Goal: Task Accomplishment & Management: Use online tool/utility

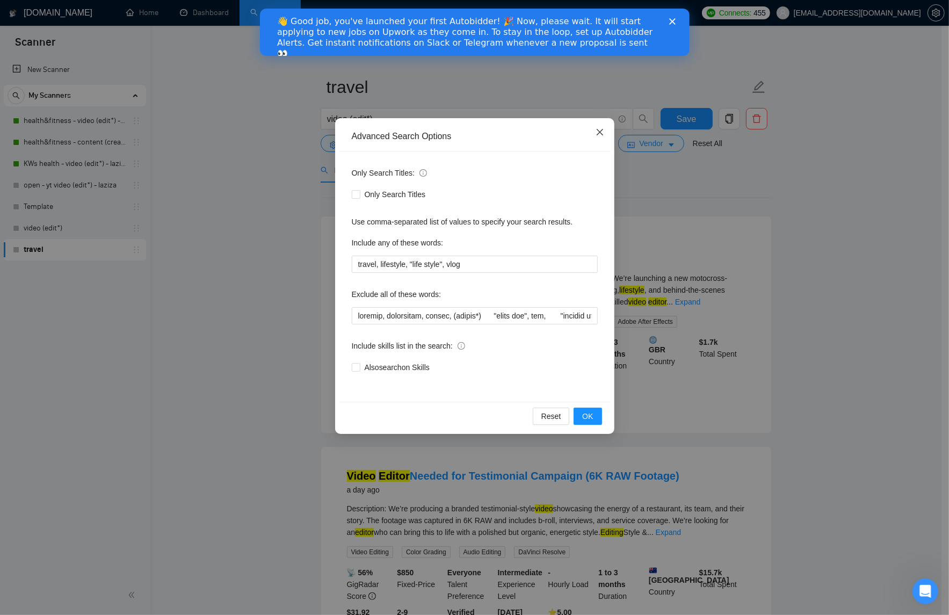
click at [600, 133] on icon "close" at bounding box center [600, 132] width 9 height 9
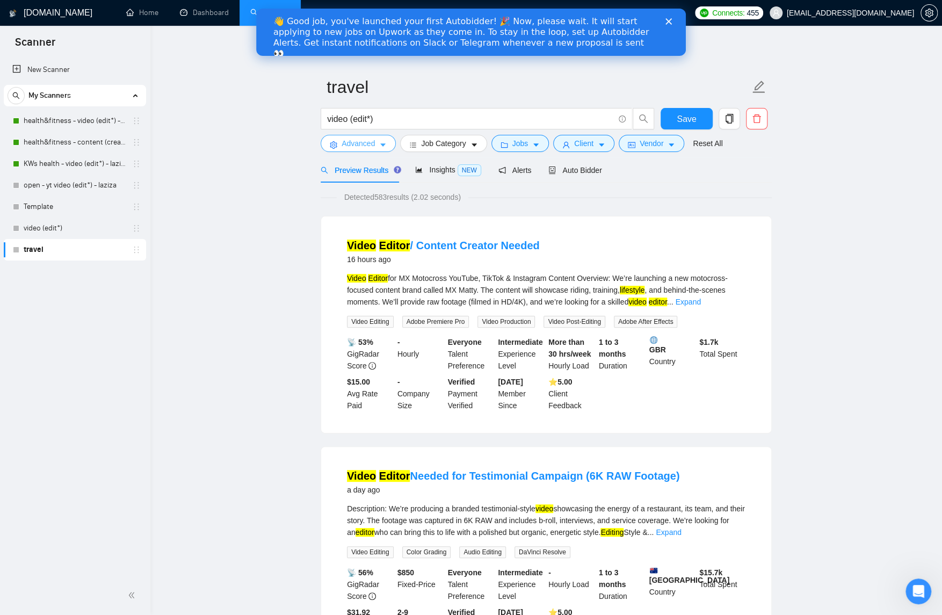
click at [367, 143] on span "Advanced" at bounding box center [358, 143] width 33 height 12
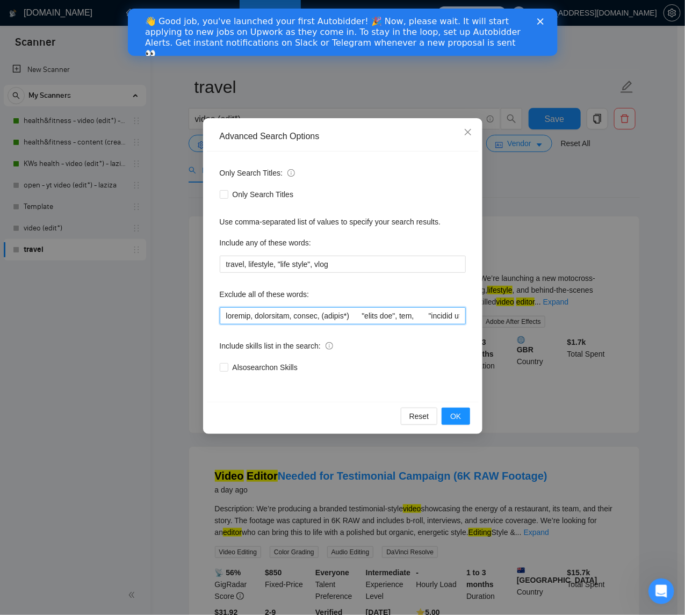
click at [279, 315] on input "text" at bounding box center [343, 315] width 246 height 17
paste input "podcast, whiteboard, guitar, (crypto*) "video ads", vsl, "davinci resolve only"…"
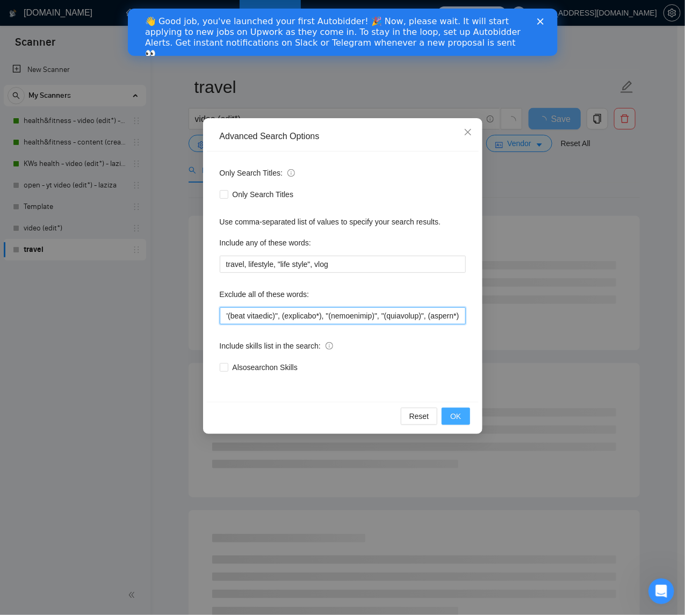
type input "podcast, whiteboard, guitar, (crypto*) "video ads", vsl, "davinci resolve only"…"
click at [458, 414] on span "OK" at bounding box center [455, 416] width 11 height 12
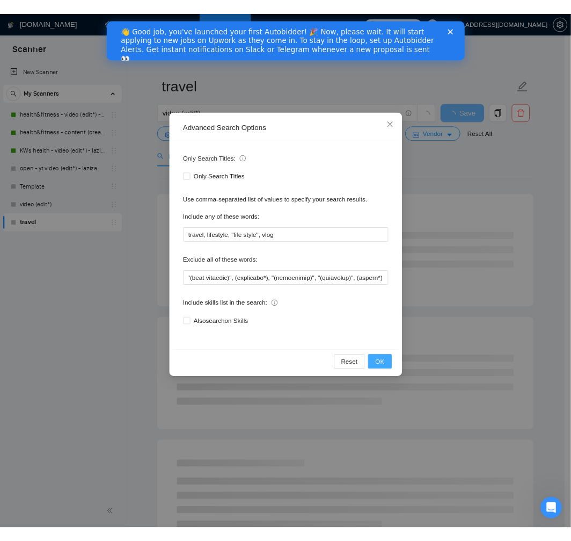
scroll to position [0, 0]
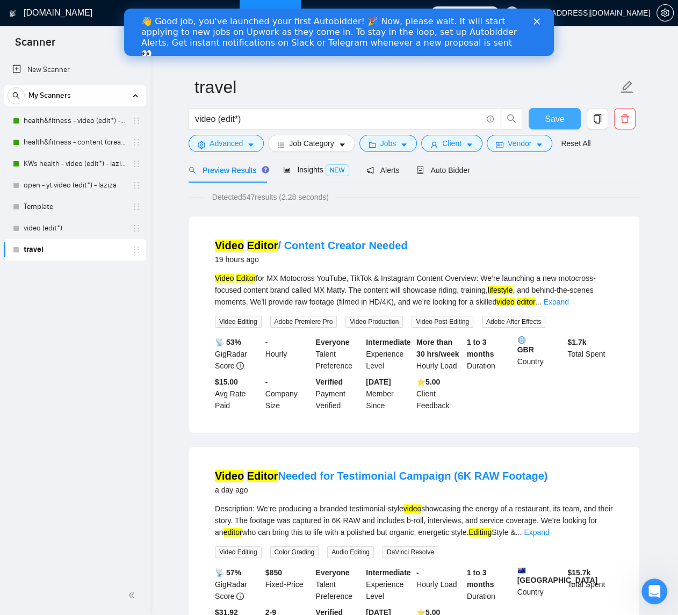
drag, startPoint x: 558, startPoint y: 120, endPoint x: 578, endPoint y: 134, distance: 24.6
click at [559, 120] on span "Save" at bounding box center [554, 118] width 19 height 13
click at [309, 166] on span "Insights NEW" at bounding box center [316, 169] width 66 height 9
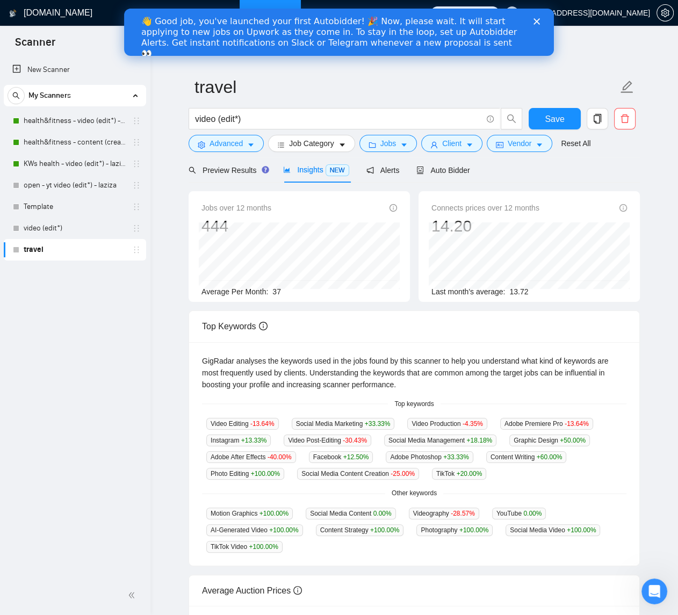
click at [622, 164] on div "Preview Results Insights NEW Alerts Auto Bidder" at bounding box center [414, 169] width 451 height 25
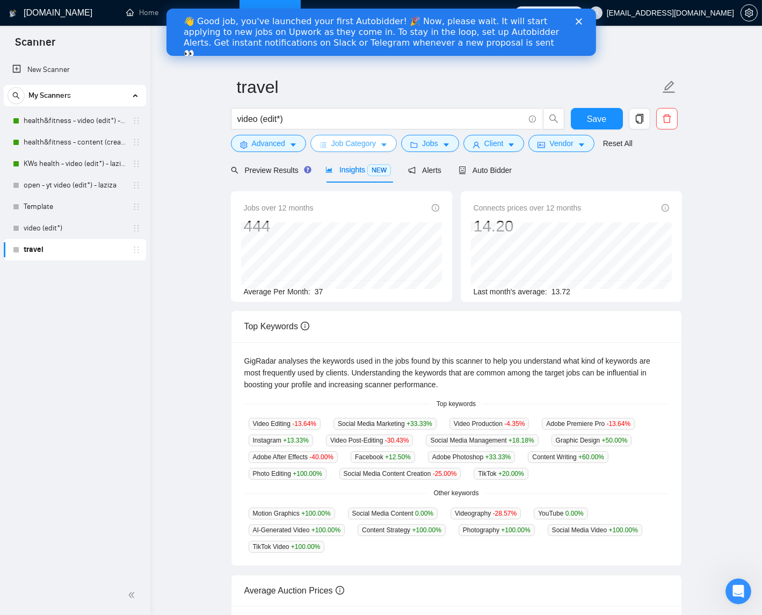
click at [387, 144] on icon "caret-down" at bounding box center [383, 145] width 5 height 3
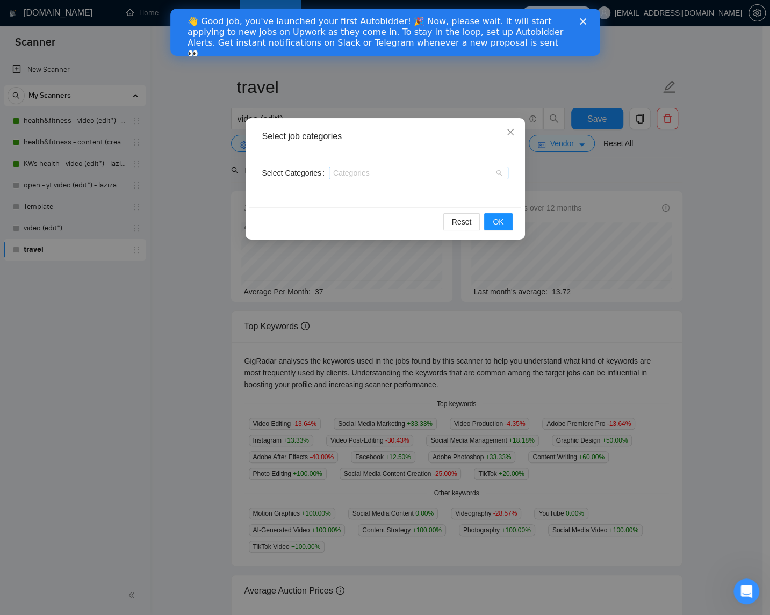
click at [391, 169] on div at bounding box center [412, 173] width 163 height 9
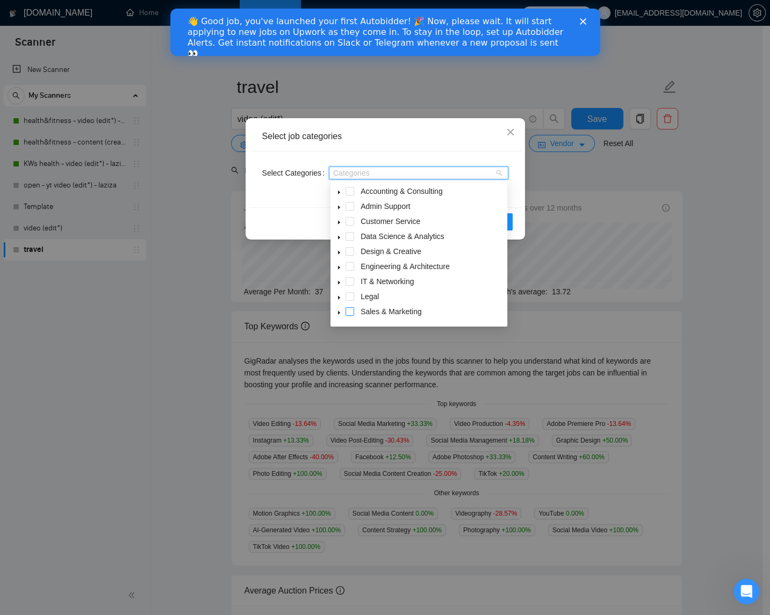
click at [351, 313] on span at bounding box center [349, 311] width 9 height 9
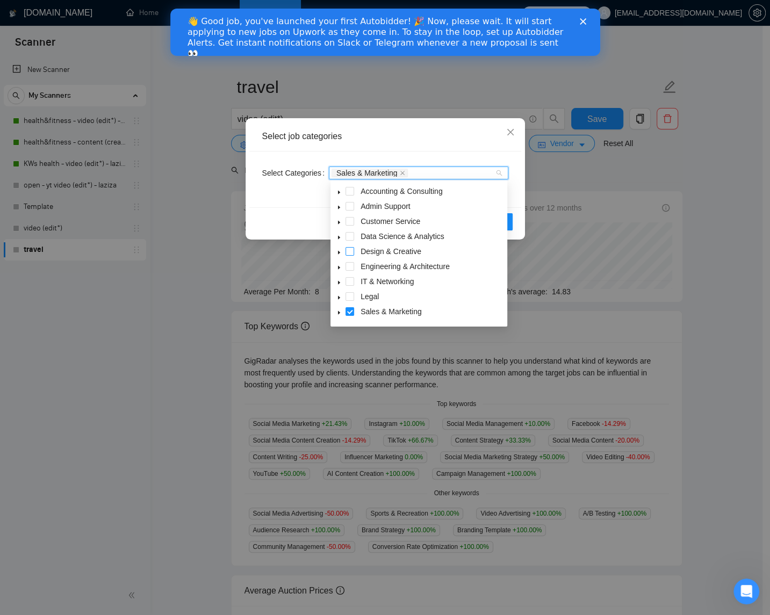
click at [350, 249] on span at bounding box center [349, 251] width 9 height 9
click at [516, 202] on div "Select Categories Sales & Marketing Design & Creative" at bounding box center [385, 179] width 272 height 56
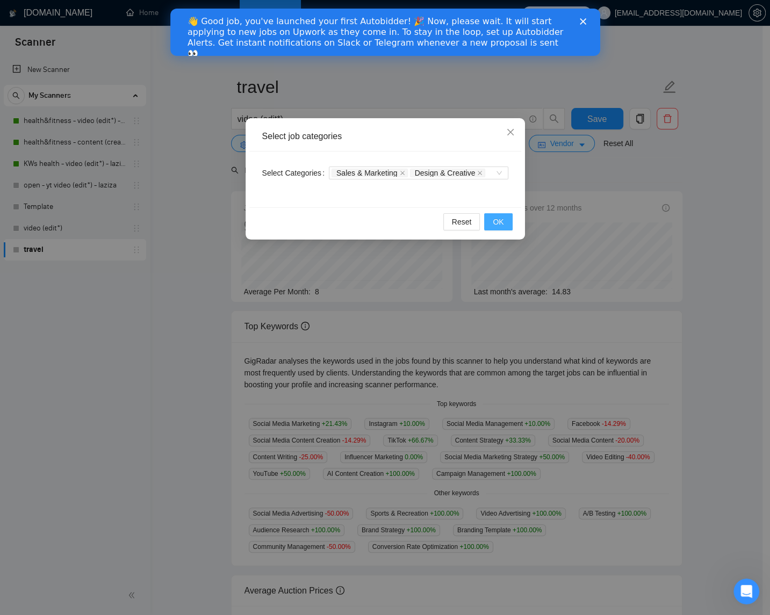
drag, startPoint x: 497, startPoint y: 221, endPoint x: 564, endPoint y: 234, distance: 67.8
click at [497, 221] on span "OK" at bounding box center [497, 222] width 11 height 12
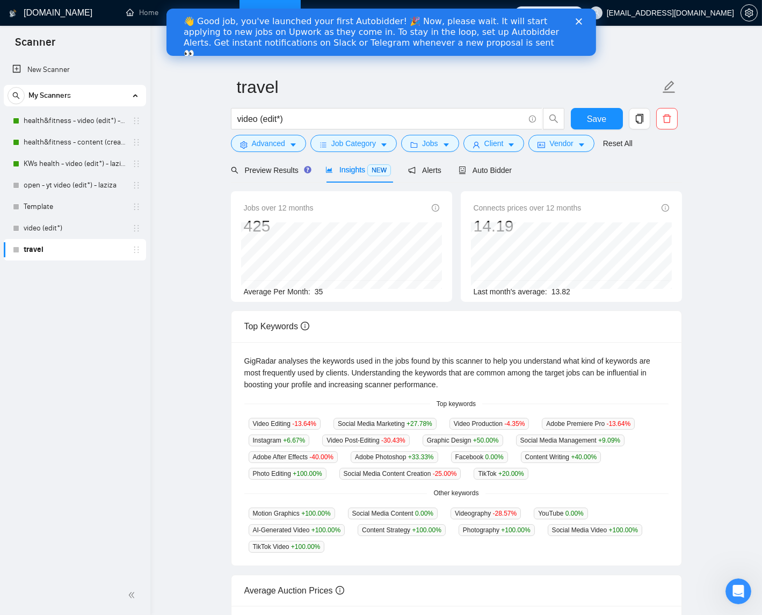
click at [579, 22] on polygon "Close" at bounding box center [578, 21] width 6 height 6
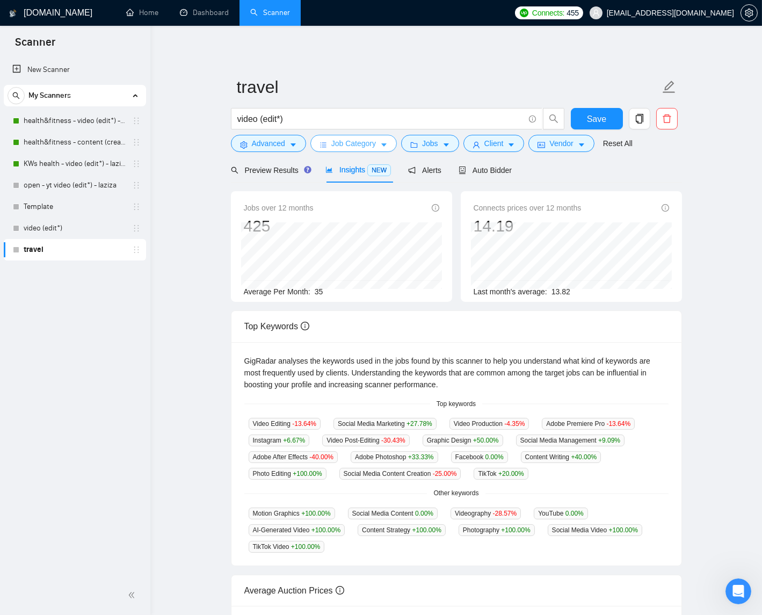
click at [387, 143] on icon "caret-down" at bounding box center [384, 145] width 8 height 8
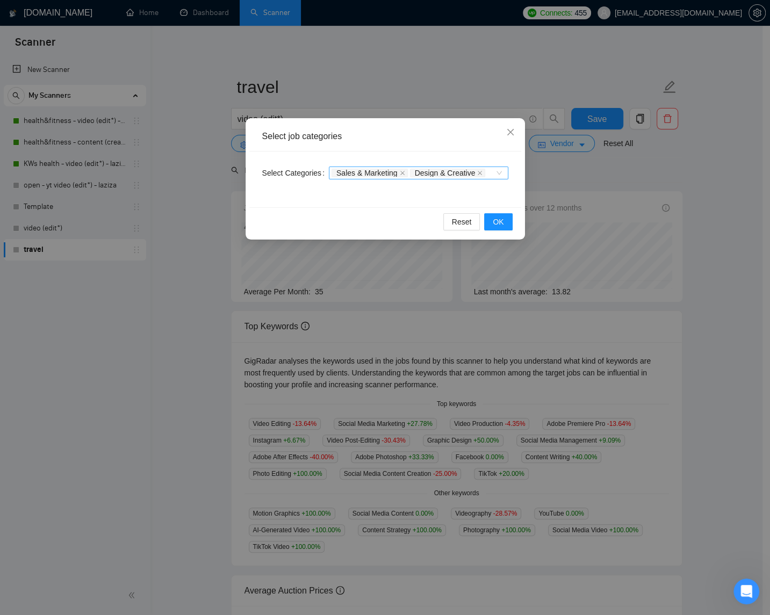
drag, startPoint x: 487, startPoint y: 172, endPoint x: 458, endPoint y: 175, distance: 29.2
click at [482, 172] on icon "close" at bounding box center [479, 172] width 5 height 5
click at [404, 173] on icon "close" at bounding box center [402, 173] width 4 height 4
click at [509, 223] on button "OK" at bounding box center [498, 221] width 28 height 17
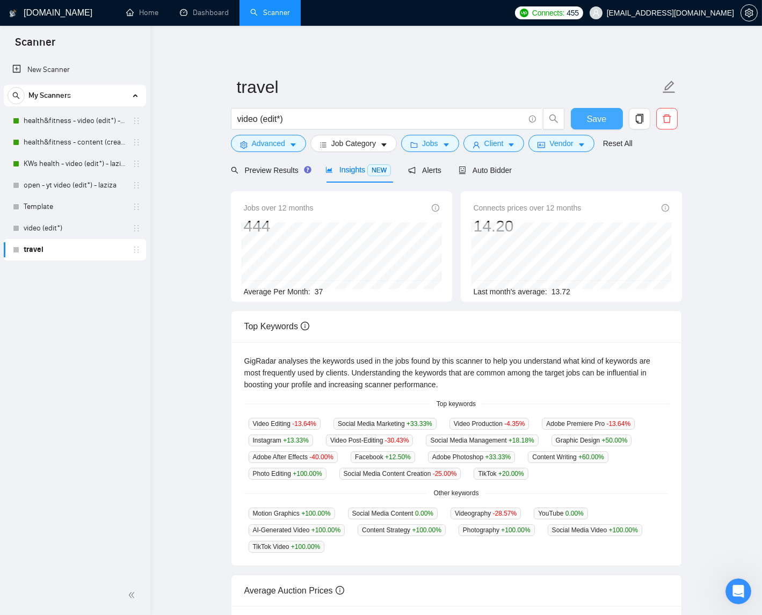
click at [593, 124] on span "Save" at bounding box center [596, 118] width 19 height 13
drag, startPoint x: 271, startPoint y: 170, endPoint x: 186, endPoint y: 267, distance: 129.4
click at [271, 170] on span "Preview Results" at bounding box center [269, 170] width 77 height 9
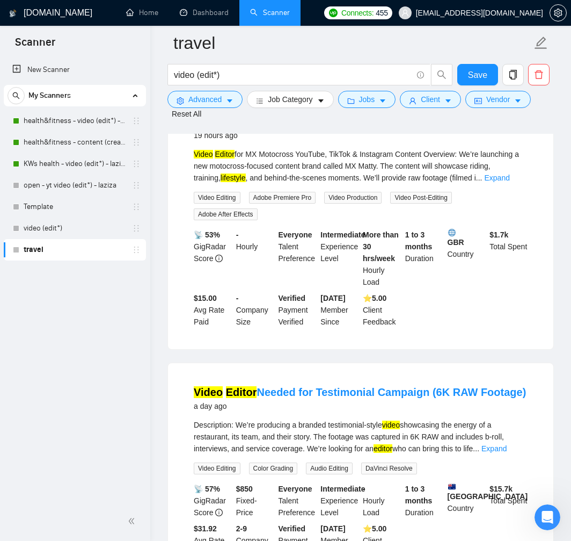
scroll to position [129, 0]
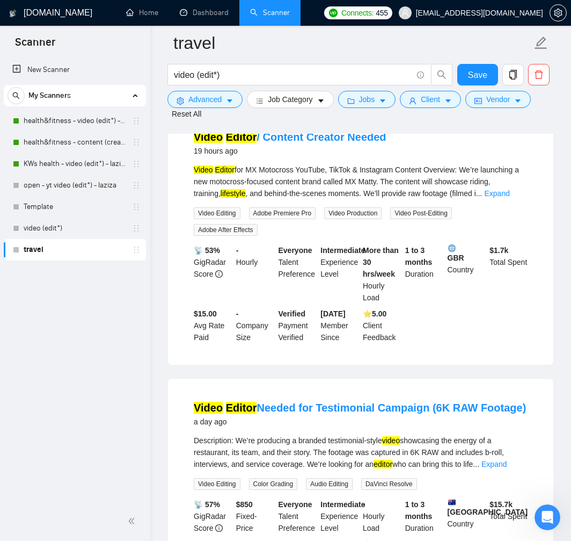
drag, startPoint x: 521, startPoint y: 193, endPoint x: 545, endPoint y: 220, distance: 35.4
click at [510, 193] on link "Expand" at bounding box center [496, 193] width 25 height 9
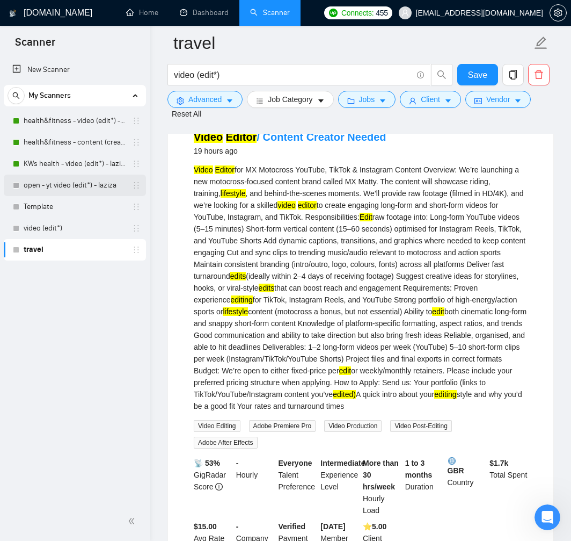
click at [55, 188] on link "open - yt video (edit*) - laziza" at bounding box center [75, 185] width 102 height 21
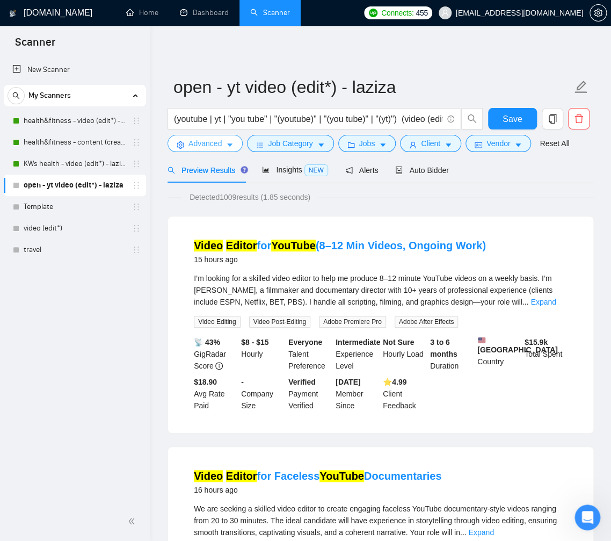
click at [212, 143] on span "Advanced" at bounding box center [205, 143] width 33 height 12
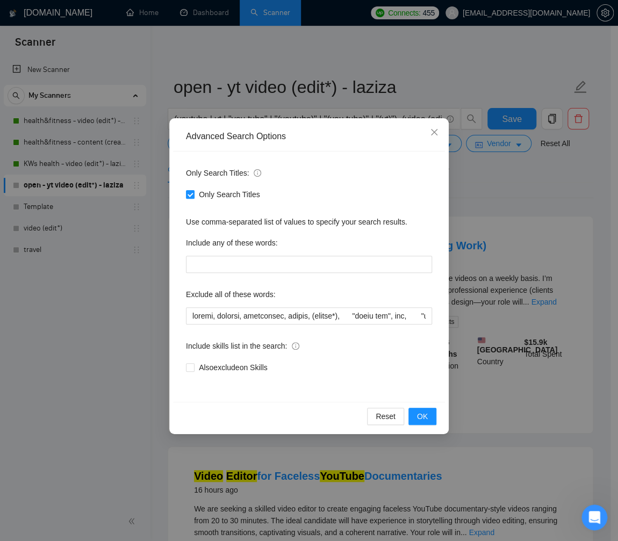
click at [127, 299] on div "Advanced Search Options Only Search Titles: Only Search Titles Use comma-separa…" at bounding box center [309, 270] width 618 height 541
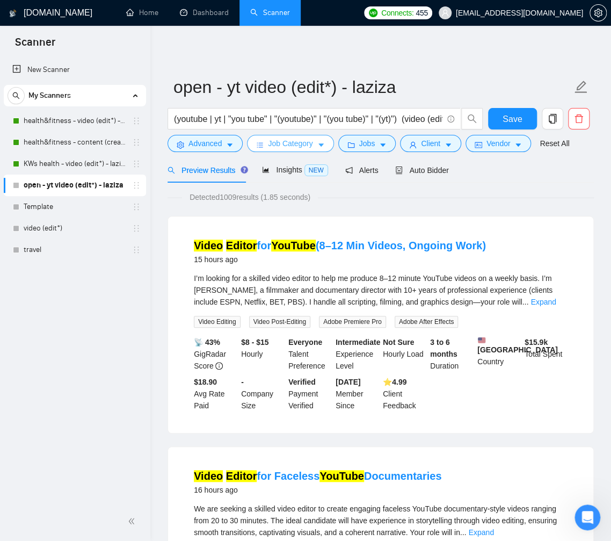
click at [316, 146] on button "Job Category" at bounding box center [290, 143] width 86 height 17
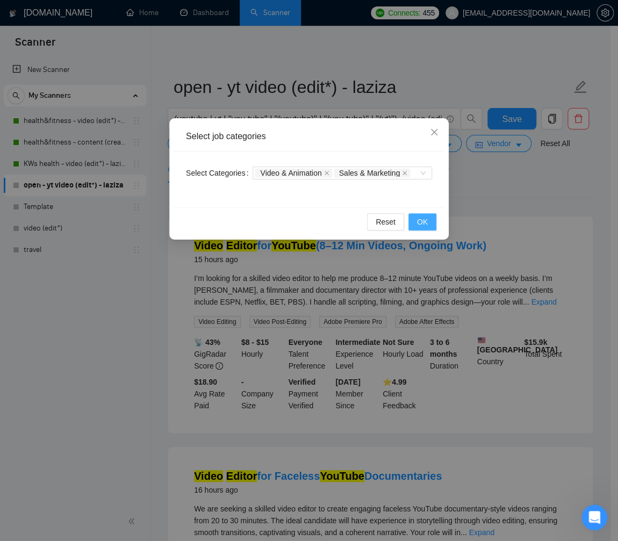
click at [421, 221] on span "OK" at bounding box center [422, 222] width 11 height 12
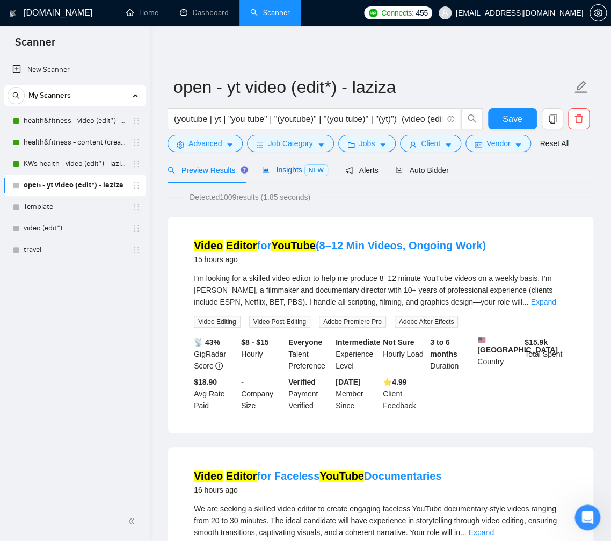
click at [299, 175] on div "Insights NEW" at bounding box center [295, 170] width 66 height 12
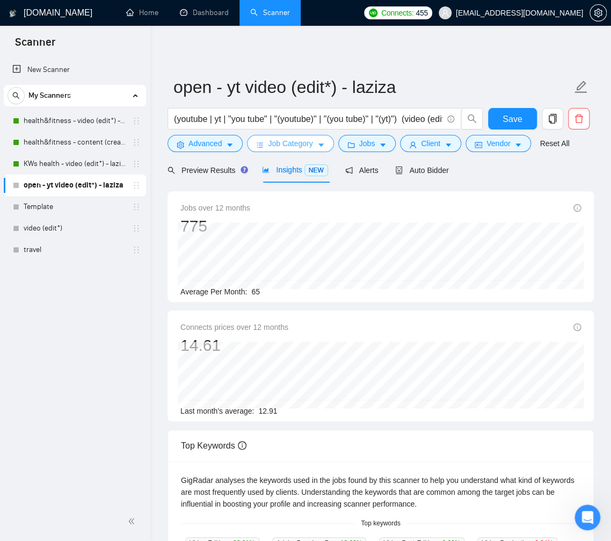
click at [323, 144] on icon "caret-down" at bounding box center [320, 145] width 5 height 3
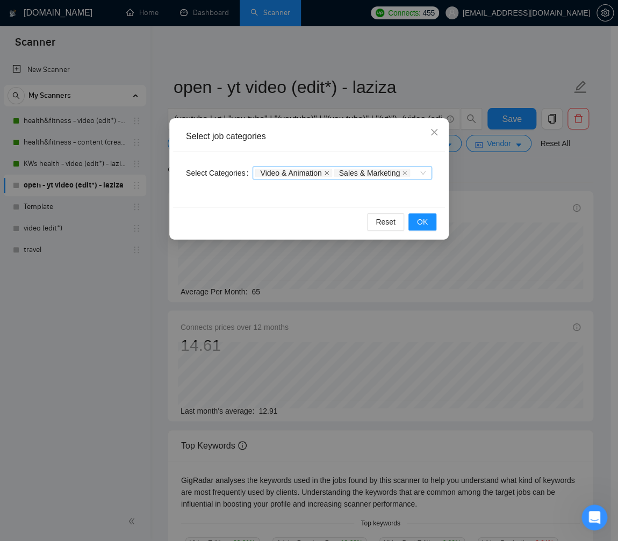
click at [329, 172] on icon "close" at bounding box center [326, 172] width 5 height 5
click at [329, 171] on icon "close" at bounding box center [325, 172] width 5 height 5
click at [426, 224] on span "OK" at bounding box center [422, 222] width 11 height 12
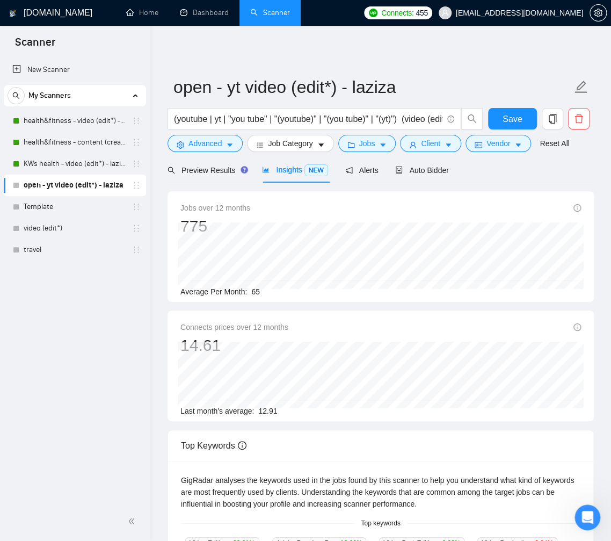
click at [103, 321] on div "New Scanner My Scanners health&fitness - video (edit*) - laziza health&fitness …" at bounding box center [75, 279] width 150 height 445
click at [231, 142] on icon "caret-down" at bounding box center [230, 145] width 8 height 8
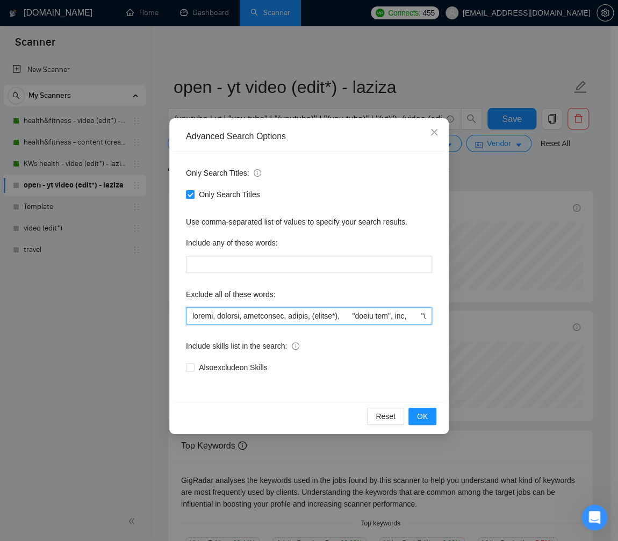
click at [343, 314] on input "text" at bounding box center [309, 315] width 246 height 17
paste input "travel, lifestyle, "life style", vlog, podcast, whiteboard, guitar, (crypto*) "…"
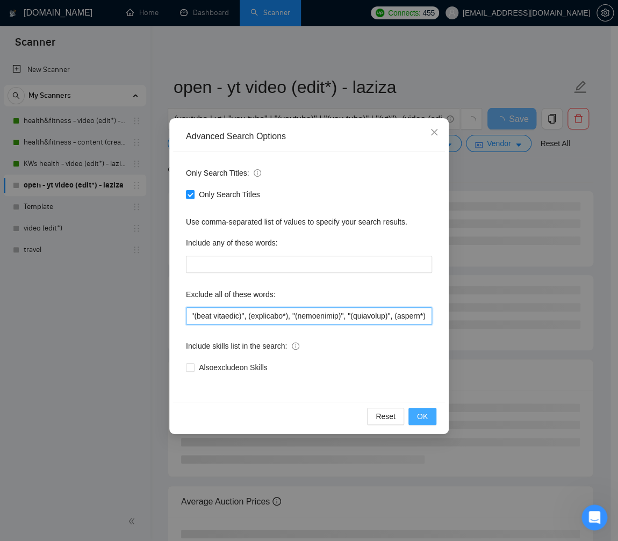
type input "travel, lifestyle, "life style", vlog, podcast, whiteboard, guitar, (crypto*) "…"
click at [430, 412] on button "OK" at bounding box center [422, 416] width 28 height 17
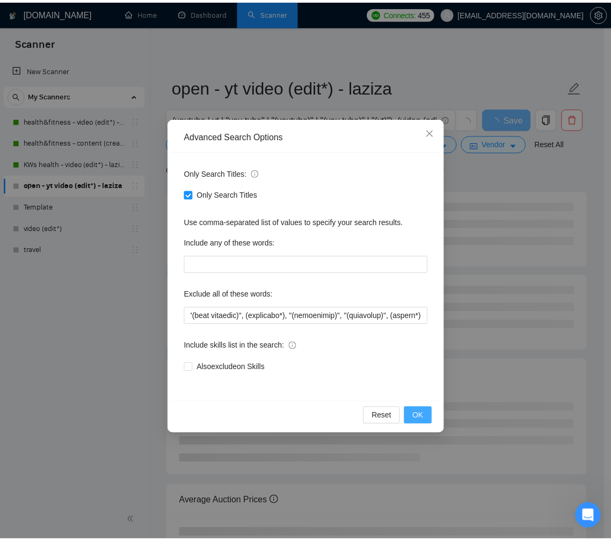
scroll to position [0, 0]
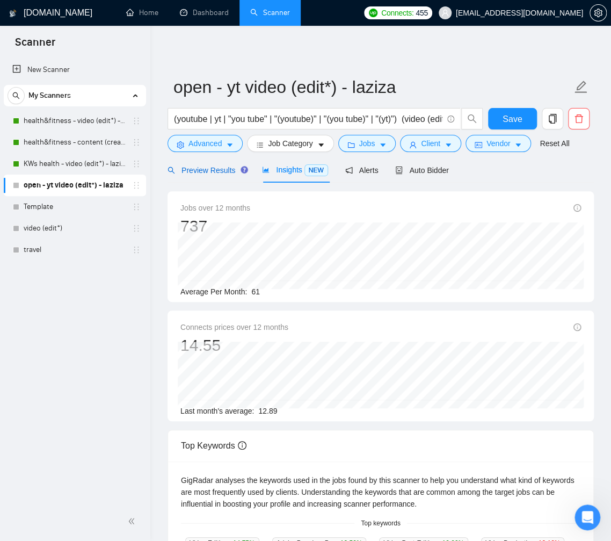
drag, startPoint x: 203, startPoint y: 166, endPoint x: 202, endPoint y: 188, distance: 22.0
click at [203, 166] on span "Preview Results" at bounding box center [206, 170] width 77 height 9
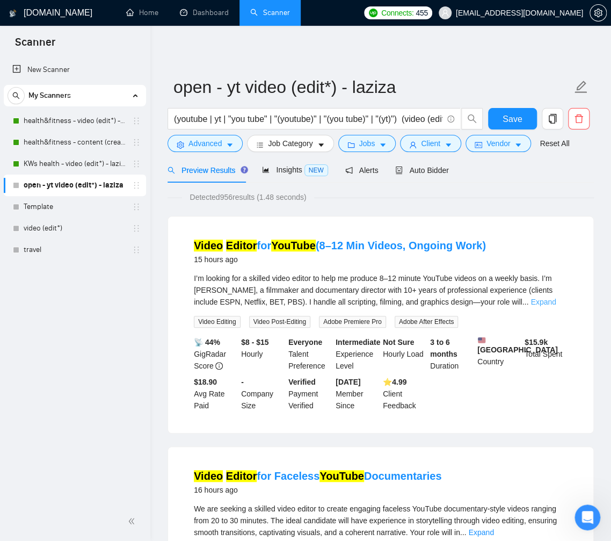
click at [556, 301] on link "Expand" at bounding box center [543, 302] width 25 height 9
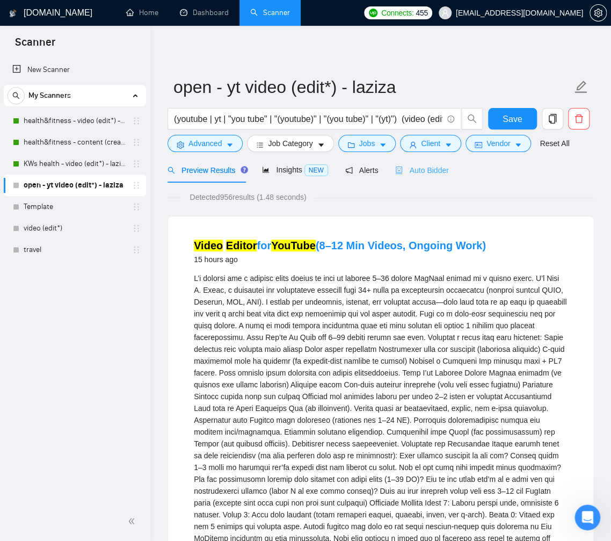
click at [425, 163] on div "Auto Bidder" at bounding box center [421, 169] width 53 height 25
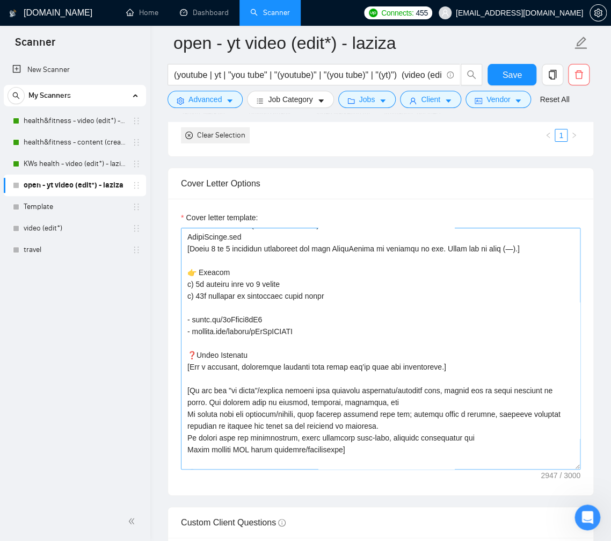
scroll to position [503, 0]
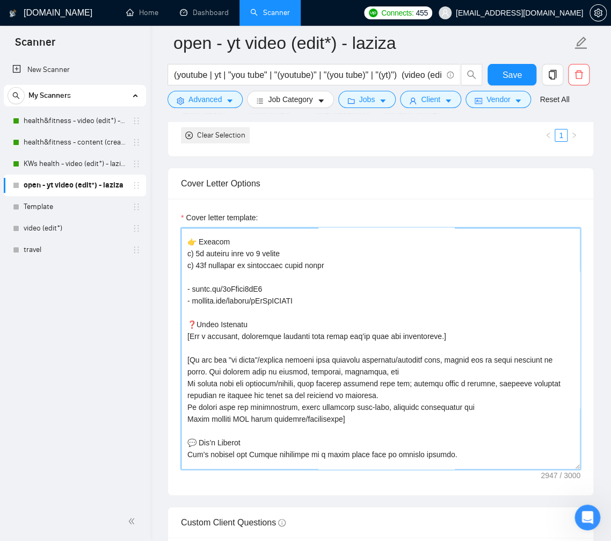
click at [453, 416] on textarea "Cover letter template:" at bounding box center [381, 349] width 400 height 242
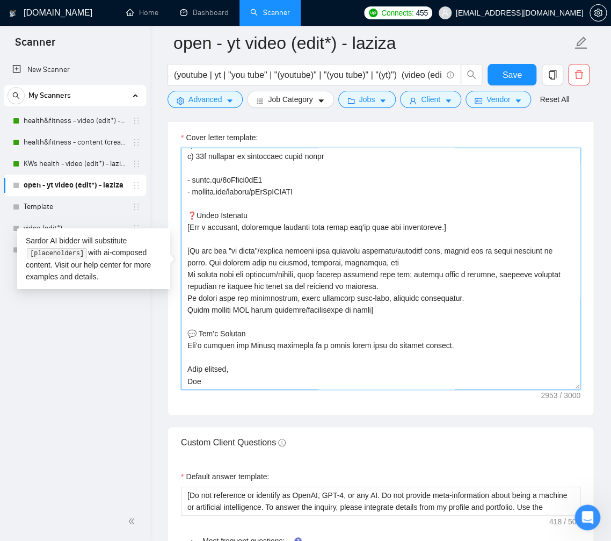
scroll to position [1400, 0]
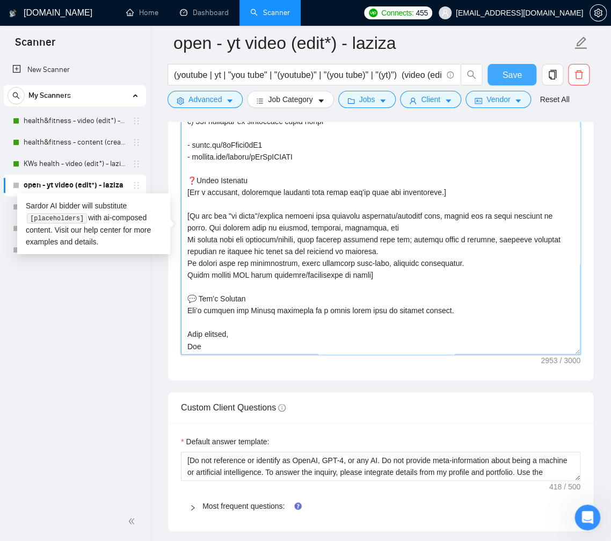
type textarea "[Lorem i dolorsit ametcons adipi eli seddoe't in utlabor'e dolo (ma aliquaen), …"
drag, startPoint x: 516, startPoint y: 82, endPoint x: 567, endPoint y: 171, distance: 103.2
click at [516, 81] on button "Save" at bounding box center [512, 74] width 49 height 21
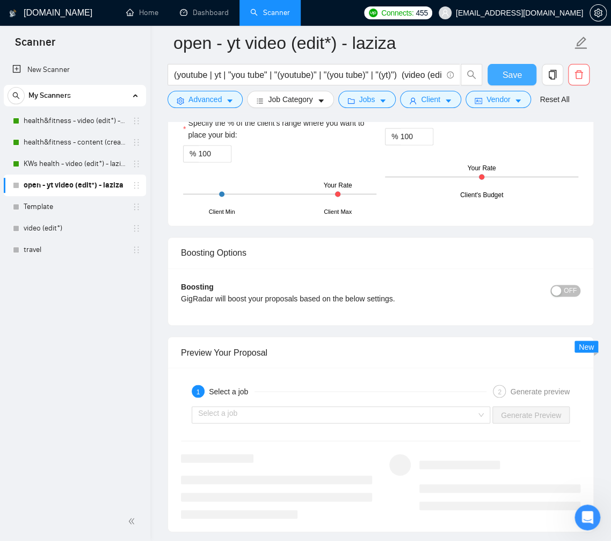
scroll to position [2135, 0]
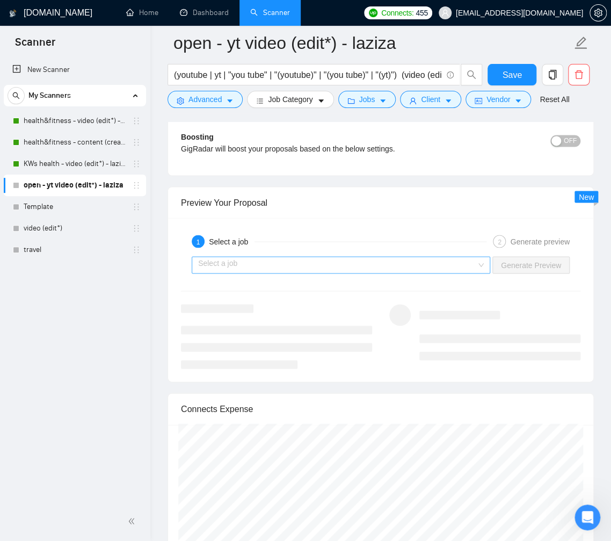
click at [377, 267] on input "search" at bounding box center [337, 265] width 278 height 16
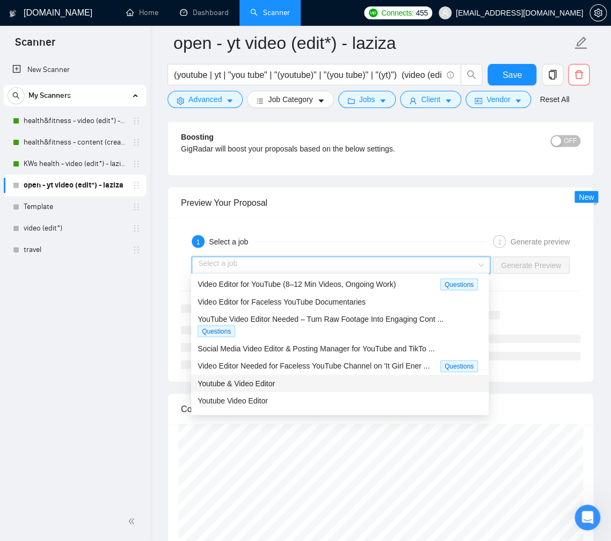
click at [309, 382] on div "Youtube & Video Editor" at bounding box center [340, 383] width 285 height 12
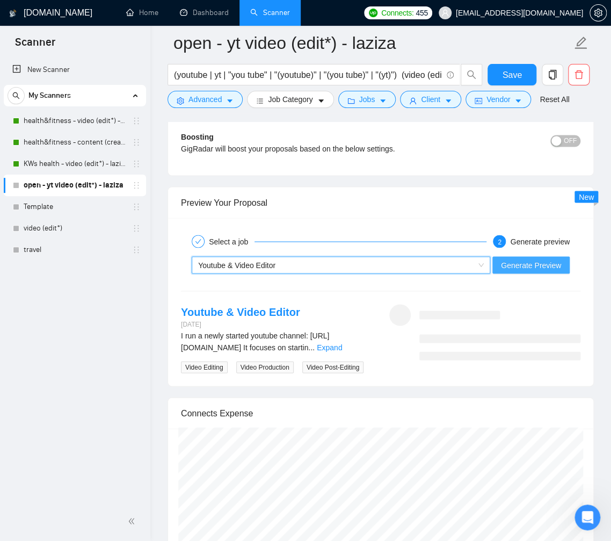
click at [516, 263] on span "Generate Preview" at bounding box center [531, 265] width 60 height 12
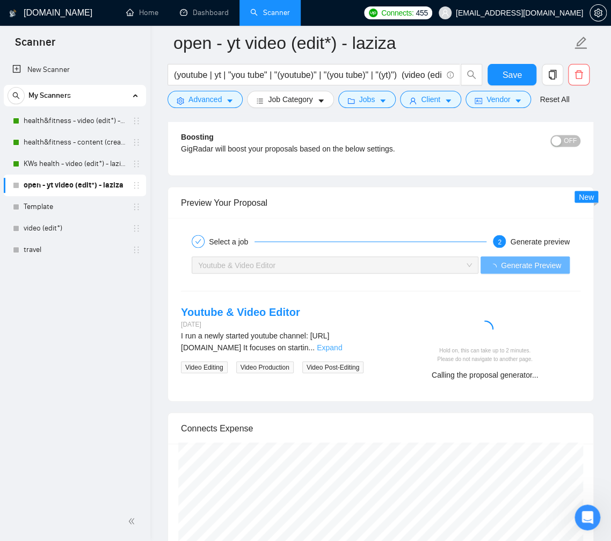
click at [342, 351] on link "Expand" at bounding box center [329, 347] width 25 height 9
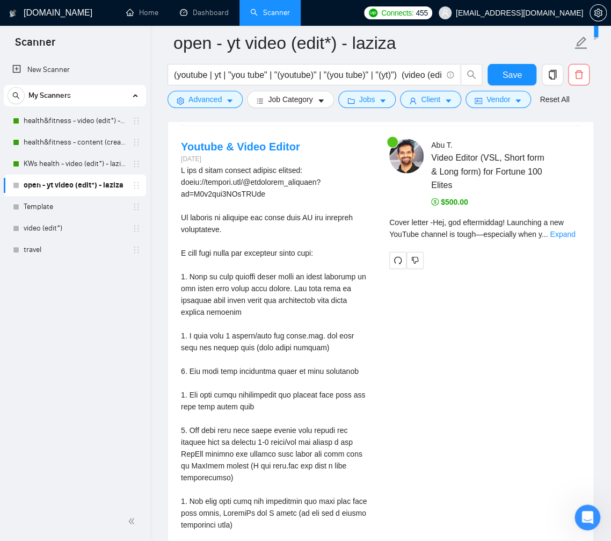
scroll to position [2324, 0]
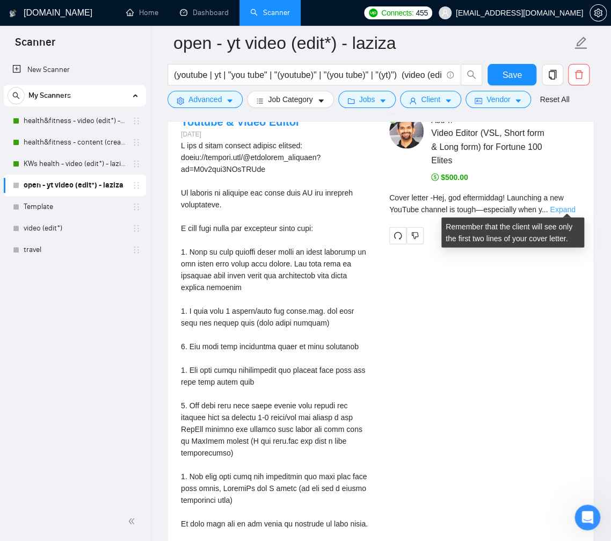
click at [564, 208] on link "Expand" at bounding box center [562, 209] width 25 height 9
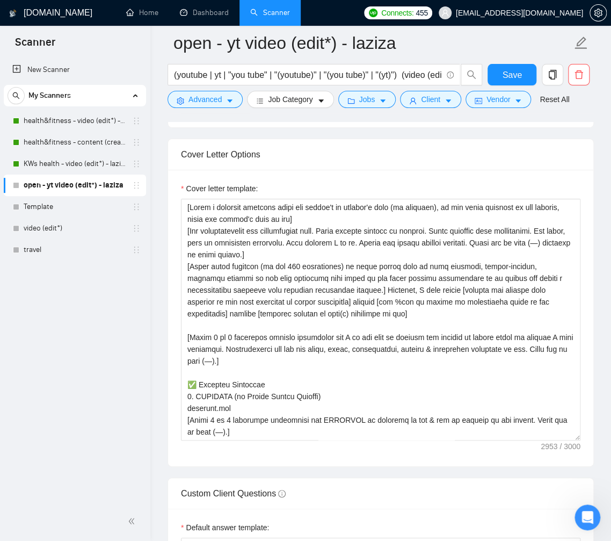
scroll to position [1328, 0]
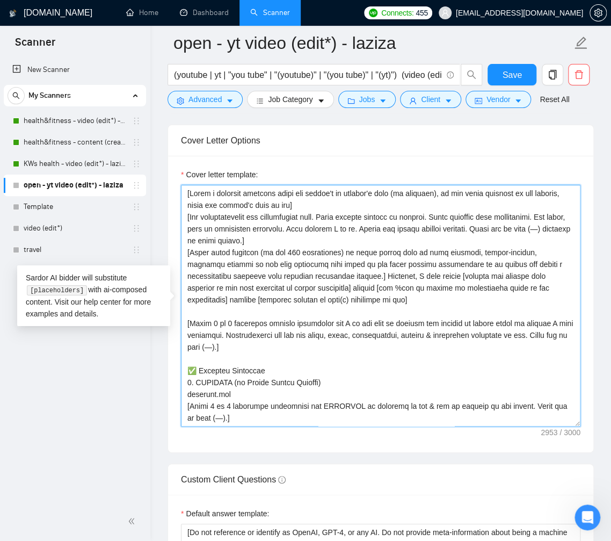
drag, startPoint x: 532, startPoint y: 227, endPoint x: 318, endPoint y: 238, distance: 214.1
click at [318, 238] on textarea "Cover letter template:" at bounding box center [381, 306] width 400 height 242
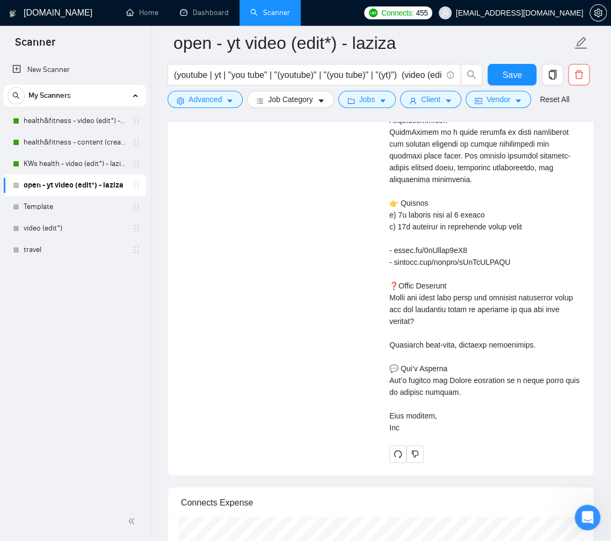
scroll to position [3061, 0]
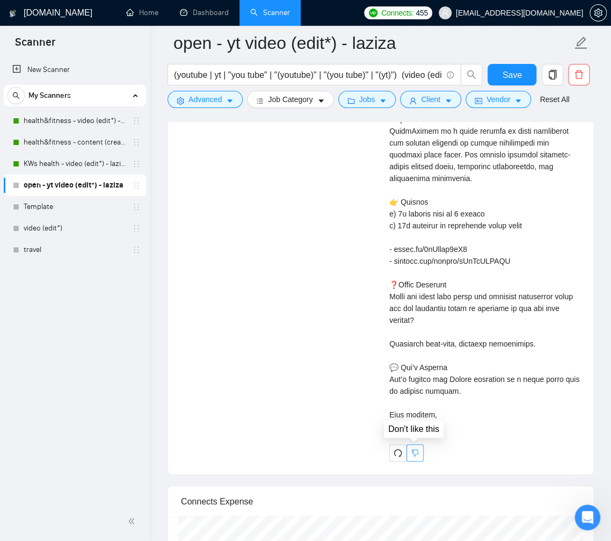
click at [416, 450] on icon "dislike" at bounding box center [415, 452] width 7 height 7
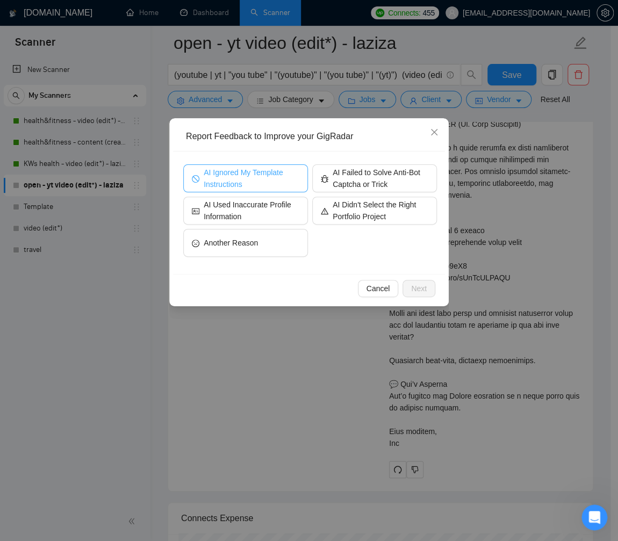
click at [255, 183] on span "AI Ignored My Template Instructions" at bounding box center [252, 178] width 96 height 24
click at [419, 292] on span "Next" at bounding box center [419, 288] width 16 height 12
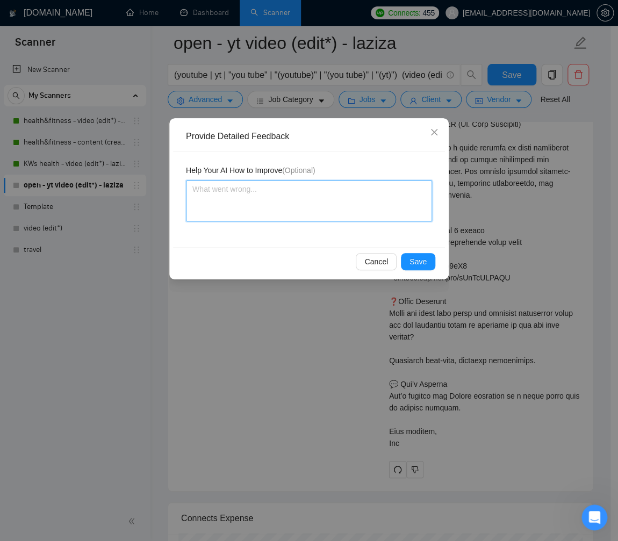
click at [360, 200] on textarea at bounding box center [309, 200] width 246 height 41
type textarea "u"
type textarea "us"
type textarea "usi"
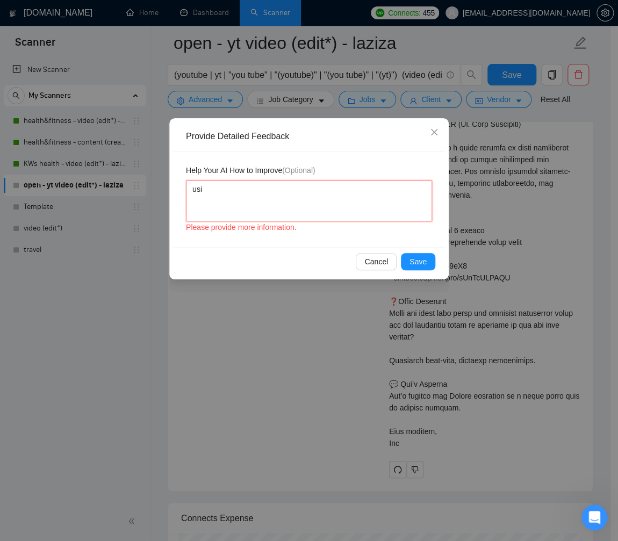
type textarea "usin"
type textarea "using"
type textarea "using e"
type textarea "using em"
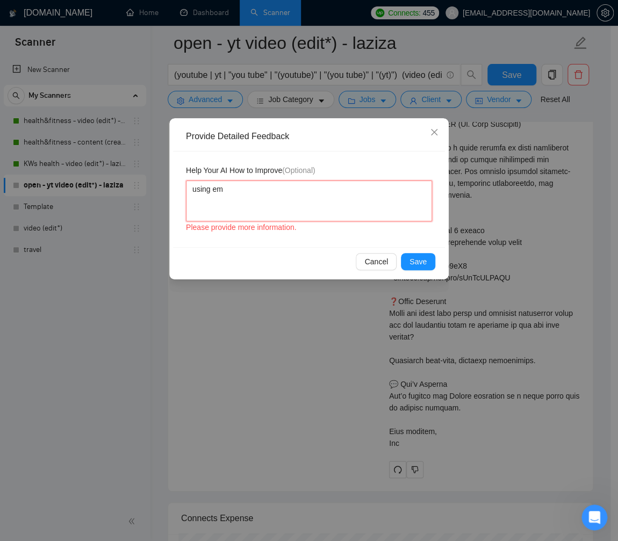
type textarea "using em"
type textarea "using em d"
type textarea "using em da"
type textarea "using [PERSON_NAME]"
type textarea "using em dash"
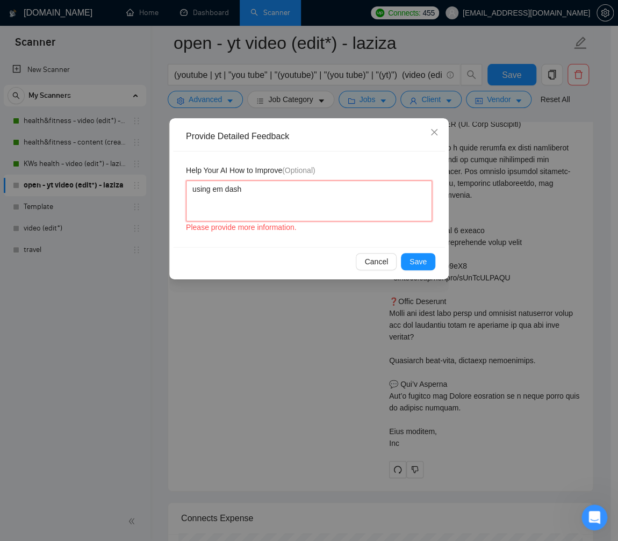
type textarea "using em dash"
type textarea "using em dash t"
type textarea "using em dash to"
type textarea "using em dash too"
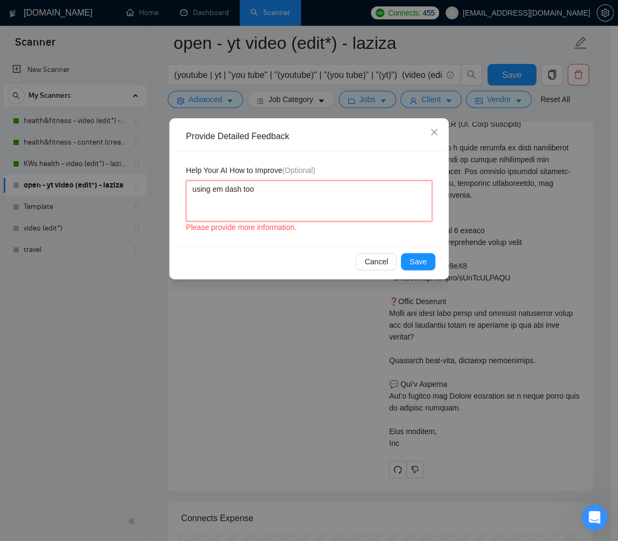
type textarea "using em dash too m"
type textarea "using em dash too"
type textarea "using em dash too o"
type textarea "using em dash too of"
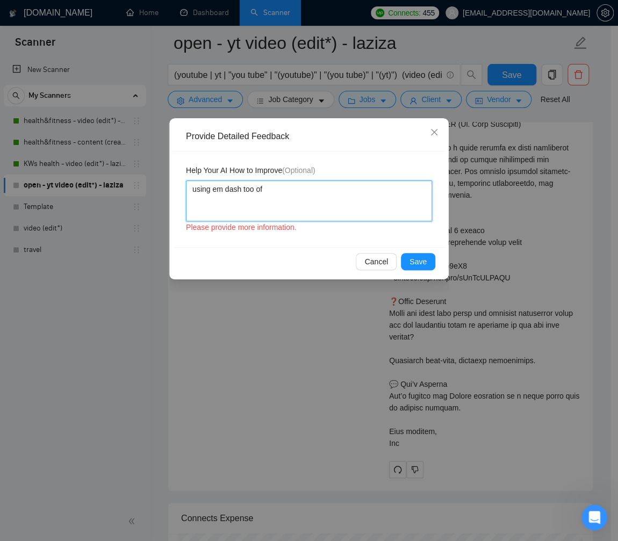
type textarea "using em dash too oft"
type textarea "using em dash too ofte"
type textarea "using em dash too often"
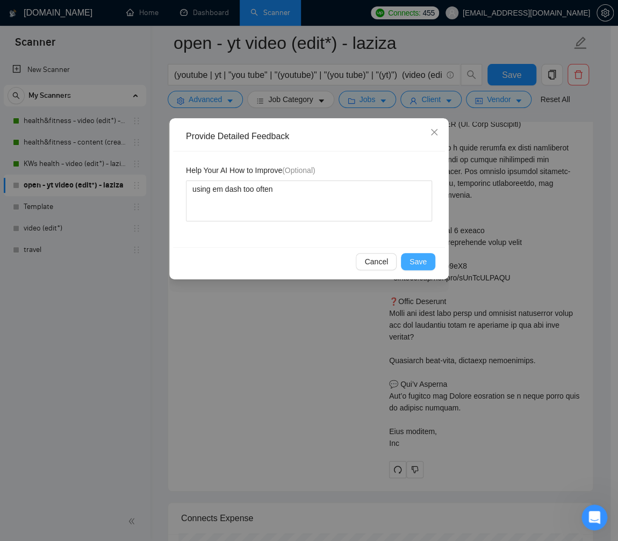
click at [414, 260] on span "Save" at bounding box center [417, 262] width 17 height 12
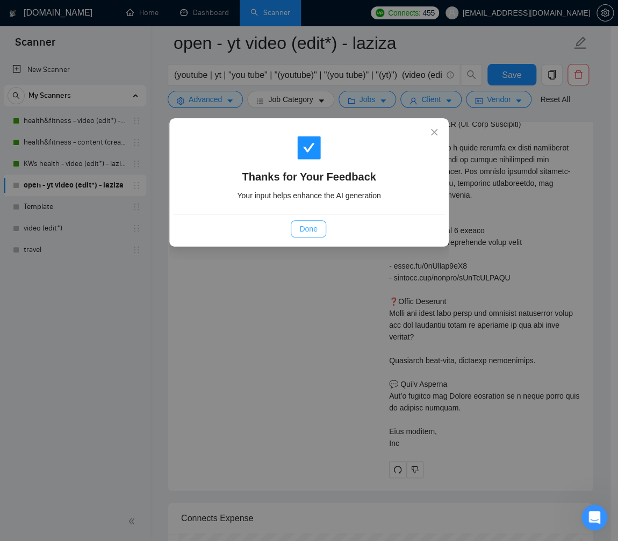
drag, startPoint x: 310, startPoint y: 233, endPoint x: 494, endPoint y: 278, distance: 188.6
click at [310, 233] on span "Done" at bounding box center [308, 229] width 18 height 12
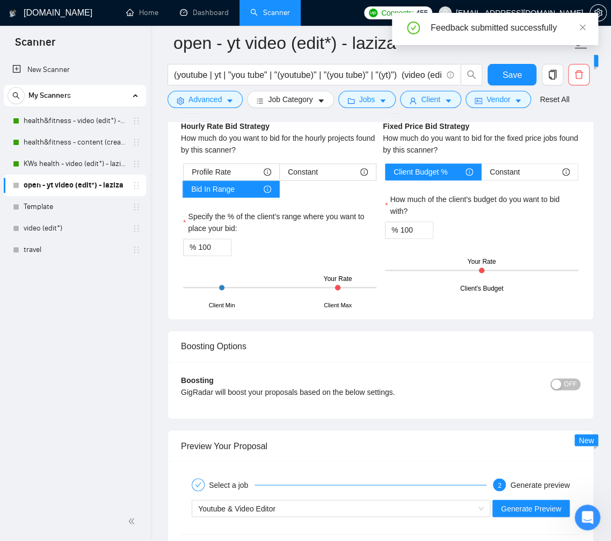
scroll to position [2096, 0]
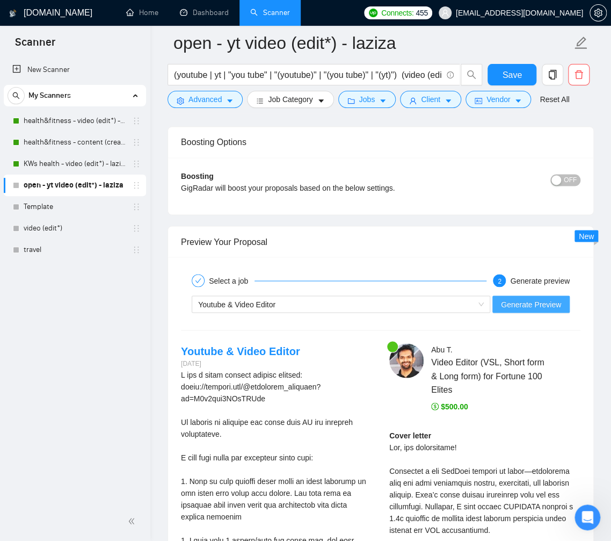
click at [551, 298] on span "Generate Preview" at bounding box center [531, 304] width 60 height 12
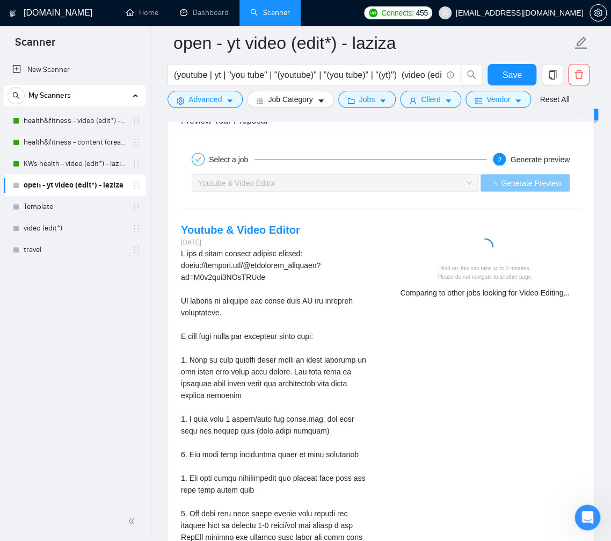
scroll to position [2232, 0]
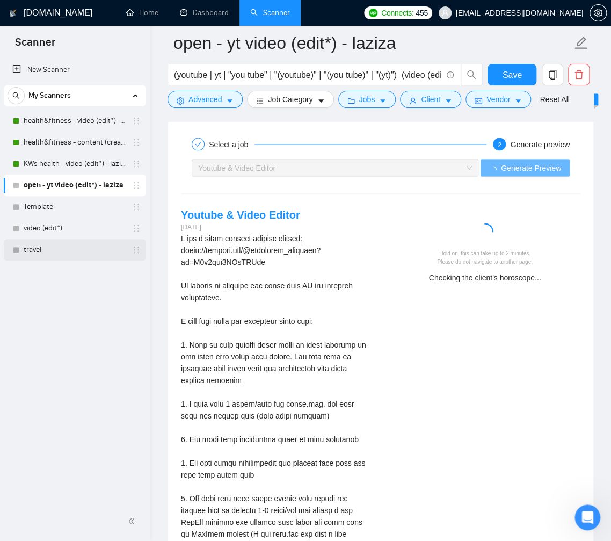
click at [38, 251] on link "travel" at bounding box center [75, 249] width 102 height 21
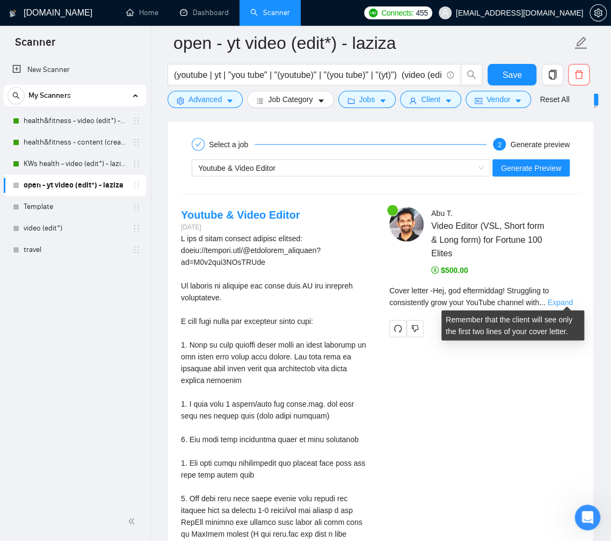
click at [566, 300] on link "Expand" at bounding box center [560, 302] width 25 height 9
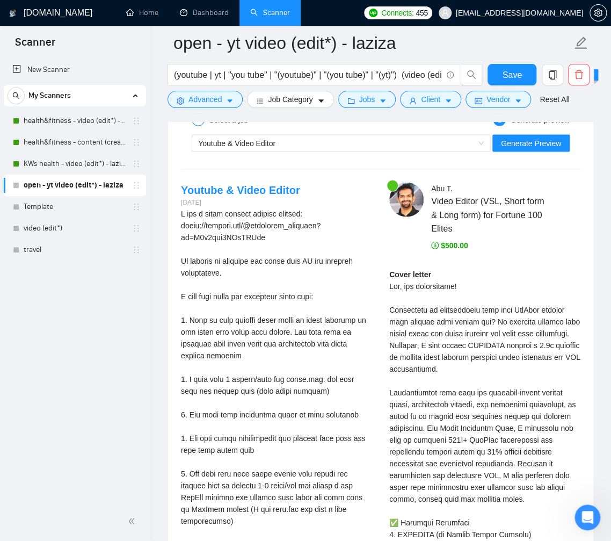
scroll to position [2190, 0]
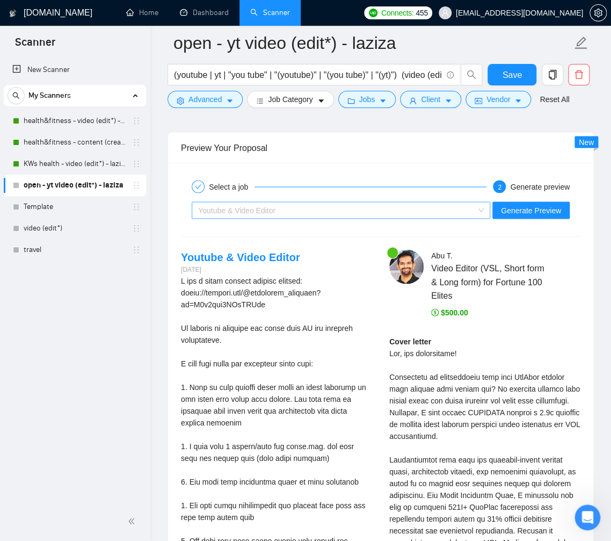
click at [352, 211] on div "Youtube & Video Editor" at bounding box center [336, 210] width 276 height 16
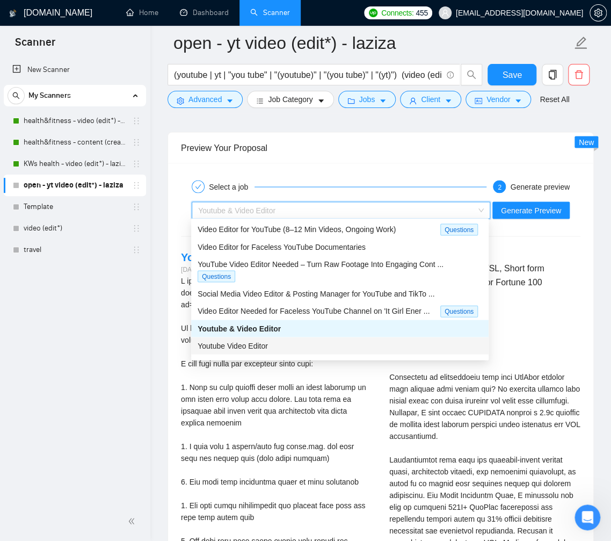
click at [333, 341] on div "Youtube Video Editor" at bounding box center [340, 345] width 285 height 12
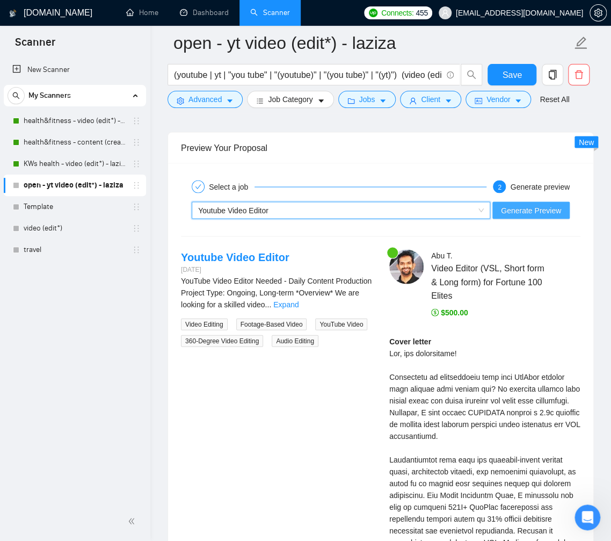
drag, startPoint x: 512, startPoint y: 210, endPoint x: 562, endPoint y: 228, distance: 52.7
click at [512, 211] on span "Generate Preview" at bounding box center [531, 210] width 60 height 12
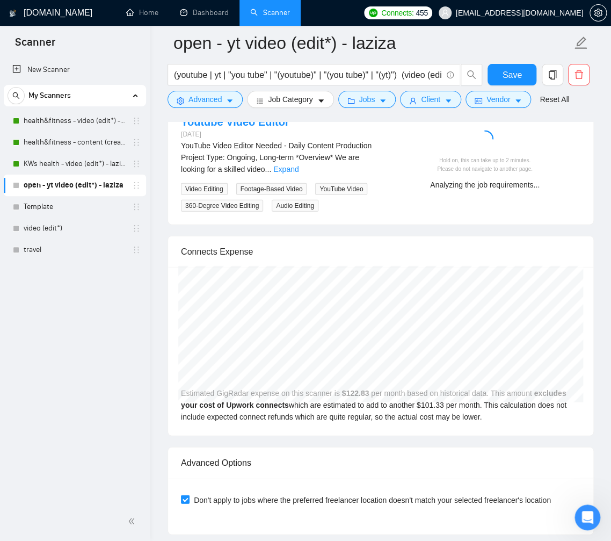
scroll to position [2331, 0]
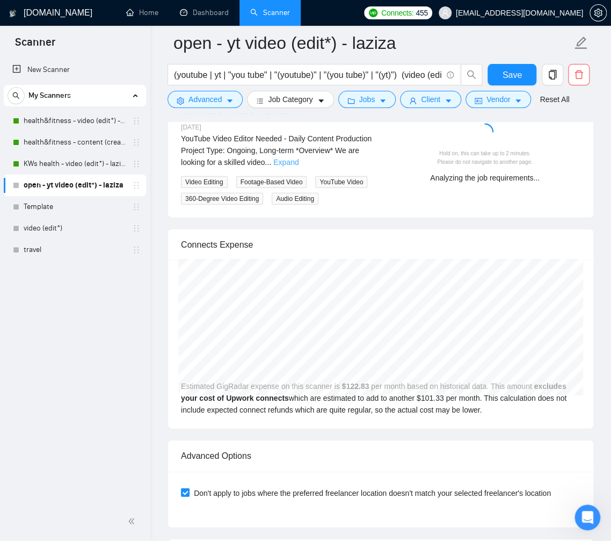
click at [299, 159] on link "Expand" at bounding box center [285, 162] width 25 height 9
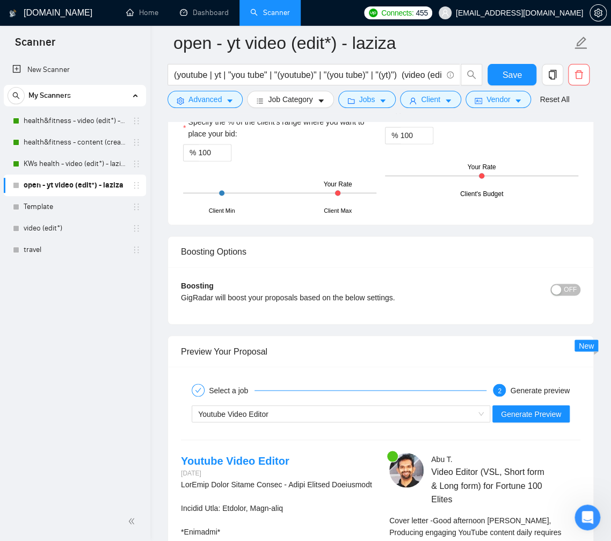
scroll to position [2163, 0]
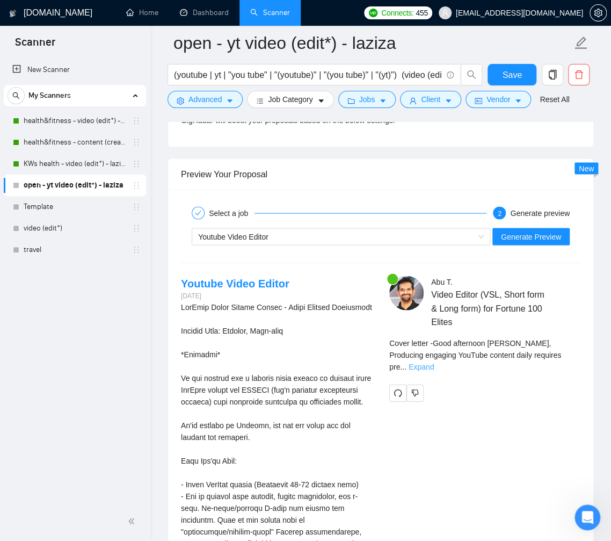
click at [434, 362] on link "Expand" at bounding box center [421, 366] width 25 height 9
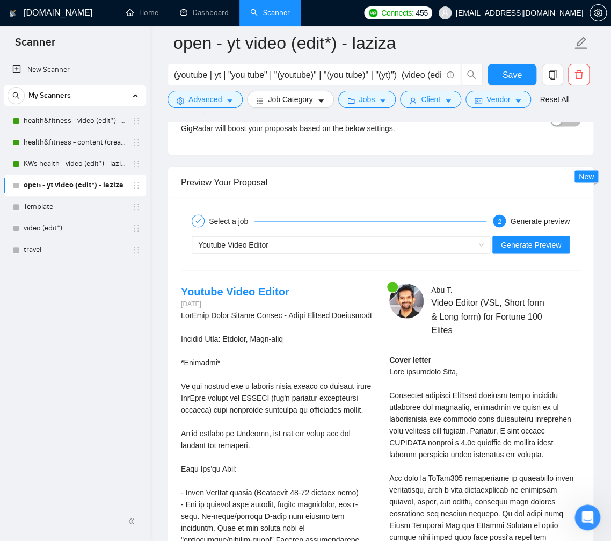
scroll to position [2130, 0]
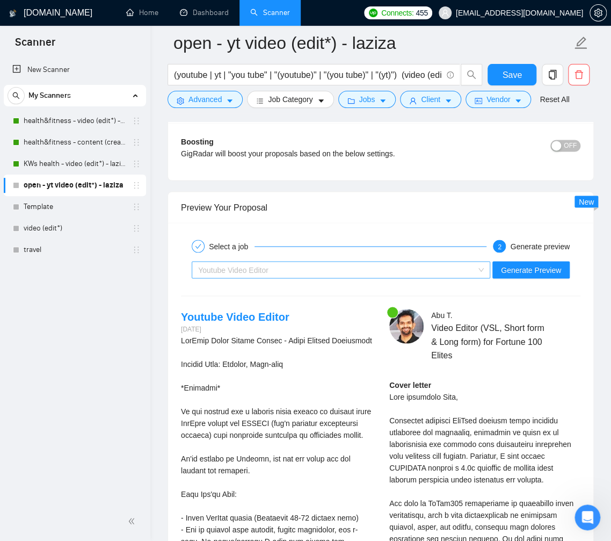
click at [411, 269] on div "Youtube Video Editor" at bounding box center [336, 270] width 276 height 16
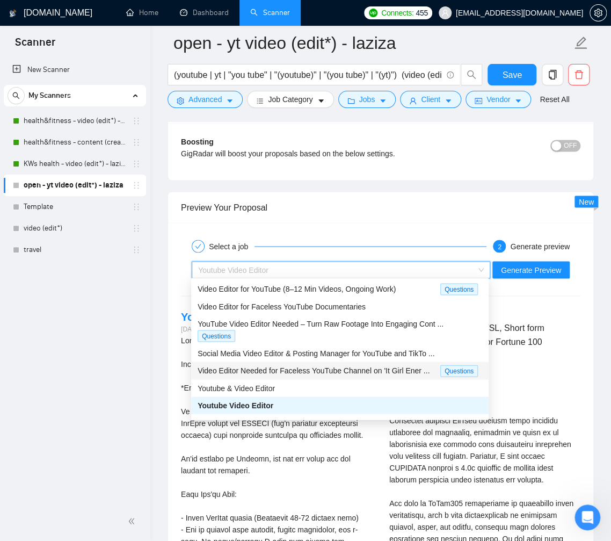
scroll to position [47, 0]
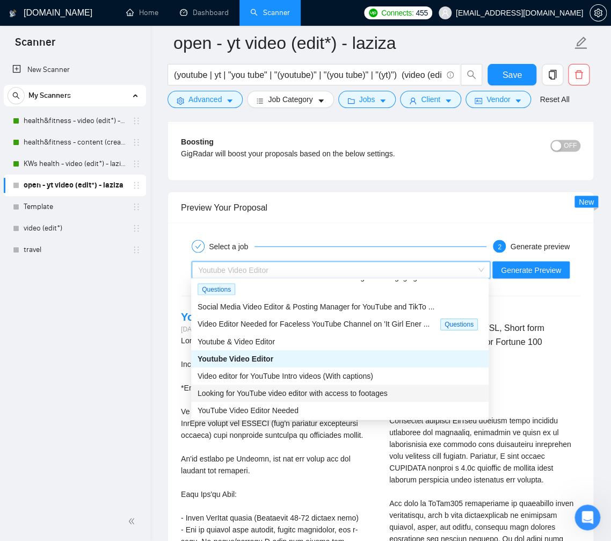
click at [328, 389] on span "Looking for YouTube video editor with access to footages" at bounding box center [293, 392] width 190 height 9
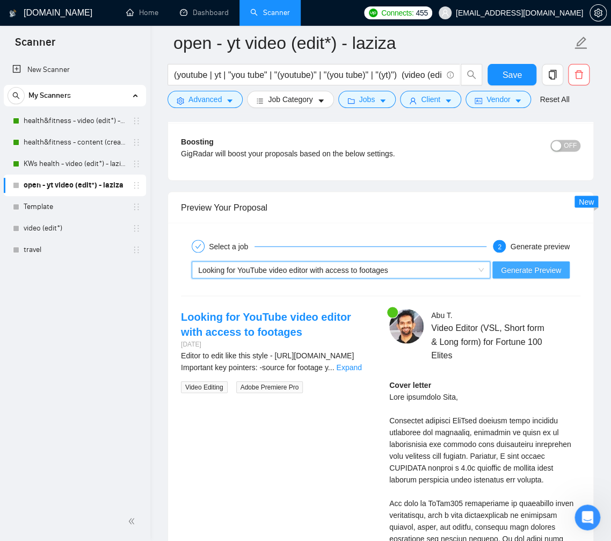
click at [531, 266] on span "Generate Preview" at bounding box center [531, 270] width 60 height 12
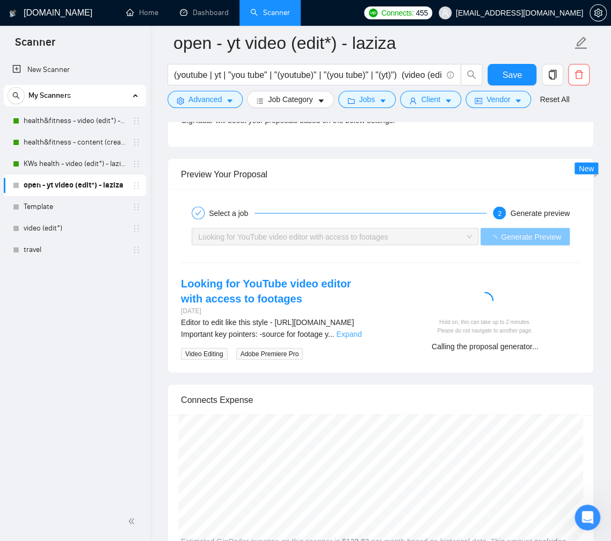
scroll to position [2164, 0]
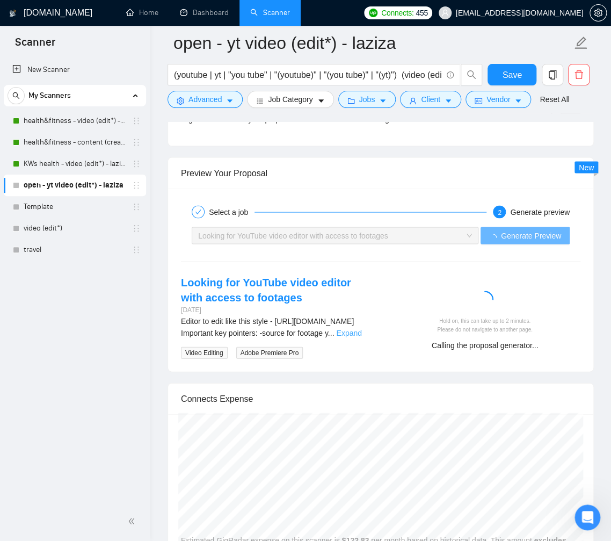
click at [361, 337] on link "Expand" at bounding box center [348, 332] width 25 height 9
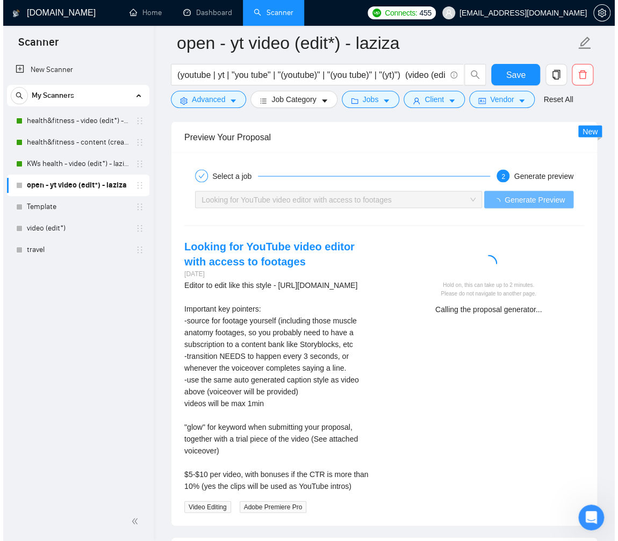
scroll to position [2258, 0]
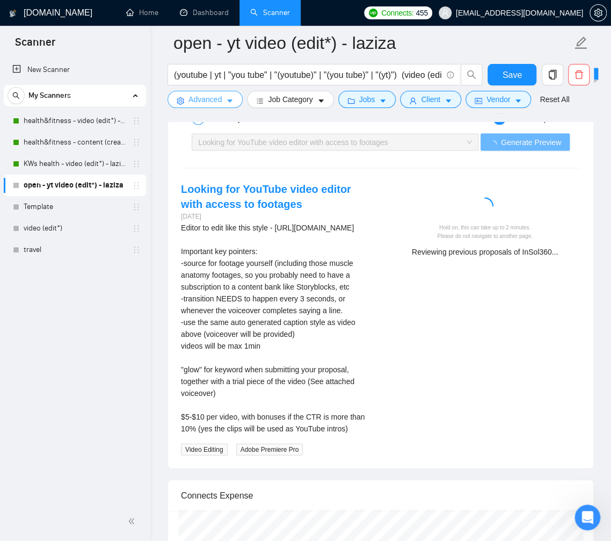
click at [216, 103] on span "Advanced" at bounding box center [205, 99] width 33 height 12
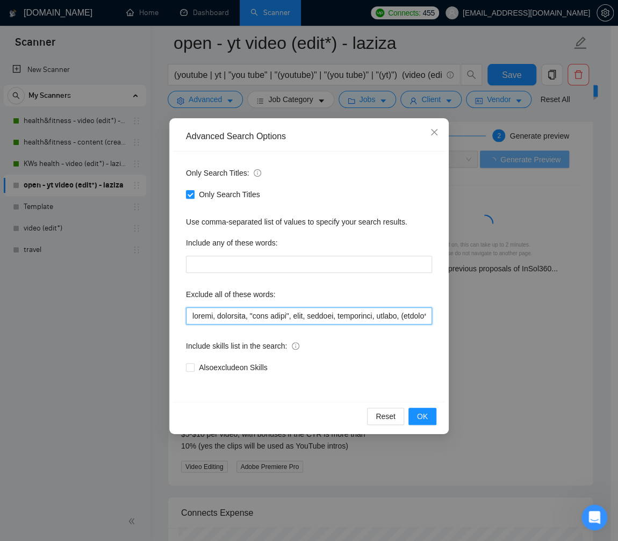
click at [306, 316] on input "text" at bounding box center [309, 315] width 246 height 17
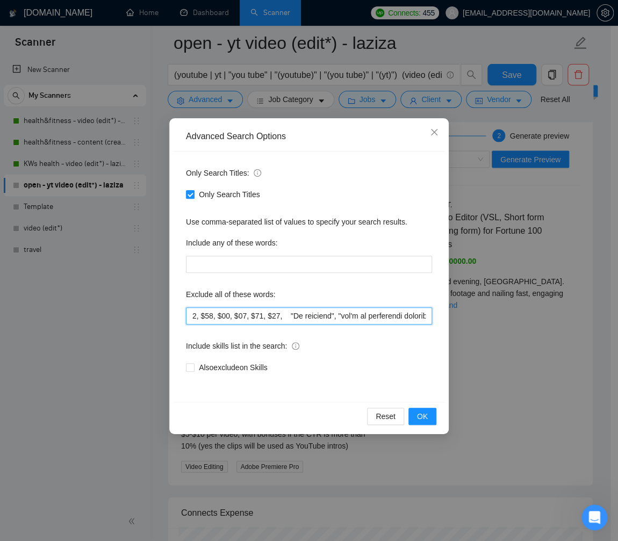
scroll to position [0, 2612]
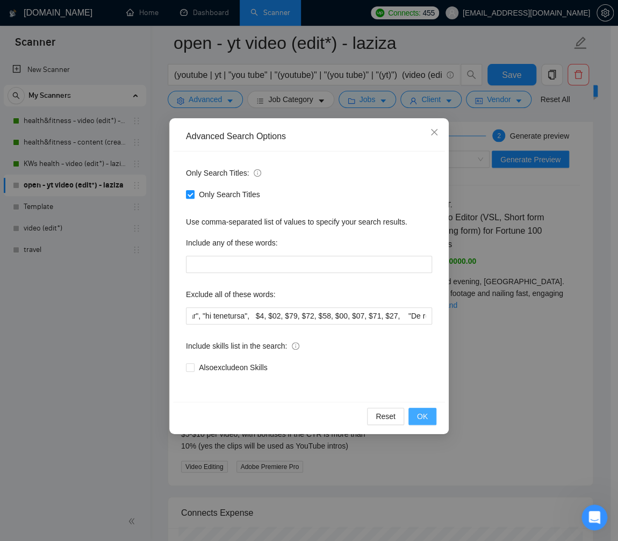
click at [417, 414] on span "OK" at bounding box center [422, 416] width 11 height 12
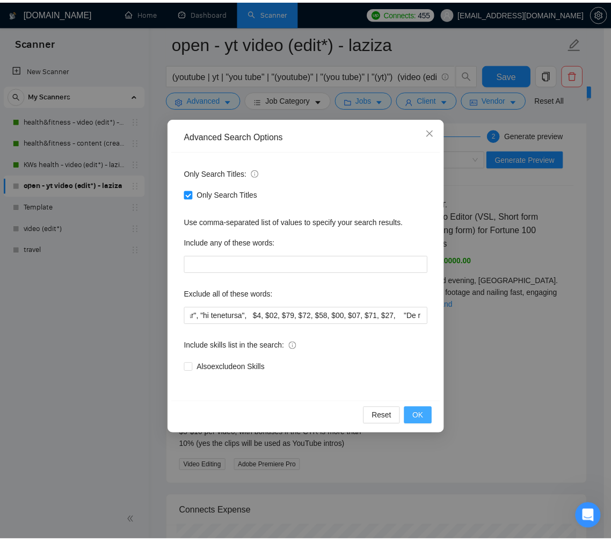
scroll to position [0, 0]
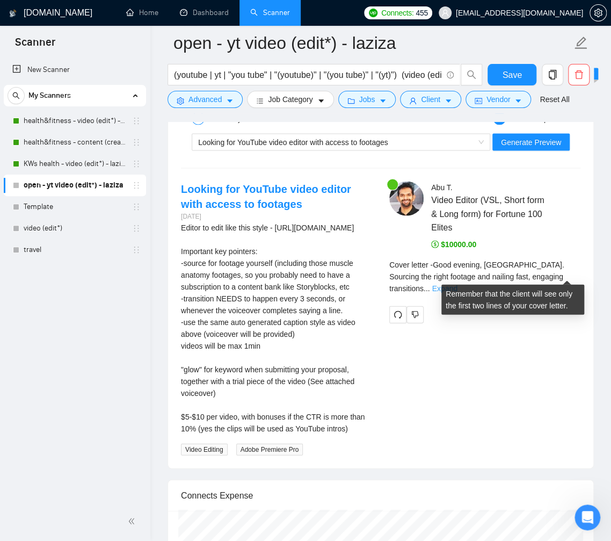
click at [457, 284] on link "Expand" at bounding box center [444, 288] width 25 height 9
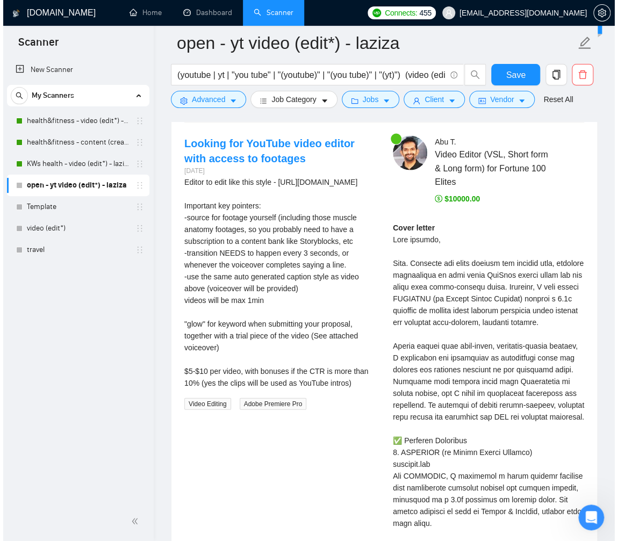
scroll to position [2303, 0]
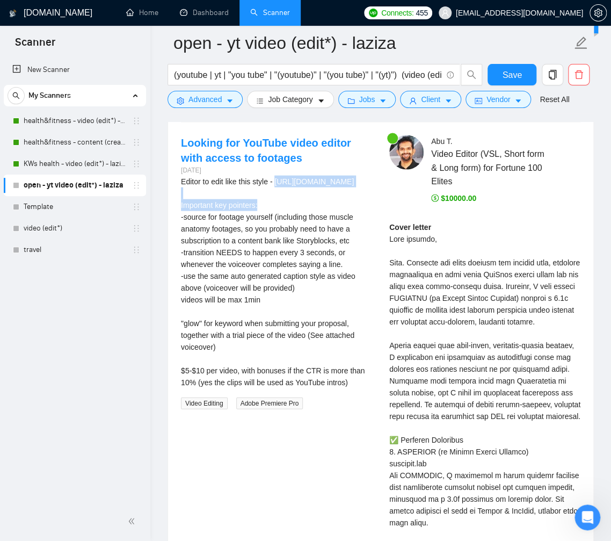
drag, startPoint x: 181, startPoint y: 189, endPoint x: 353, endPoint y: 190, distance: 172.4
click at [353, 190] on div "Editor to edit like this style - [URL][DOMAIN_NAME] Important key pointers: -so…" at bounding box center [276, 282] width 191 height 213
copy div "[URL][DOMAIN_NAME]"
click at [387, 99] on icon "caret-down" at bounding box center [383, 101] width 8 height 8
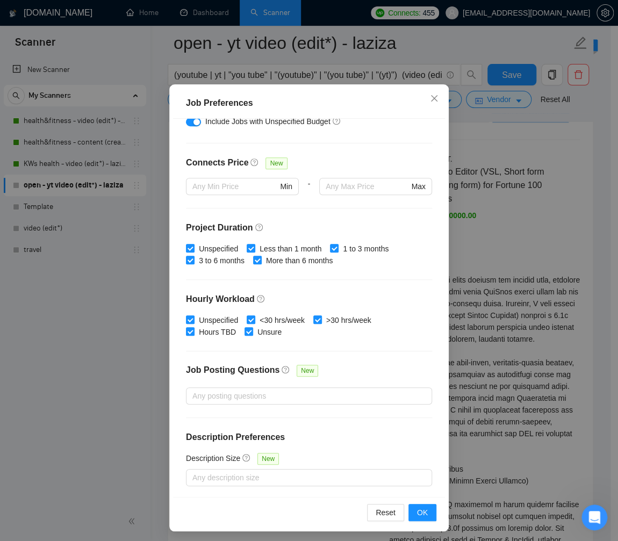
scroll to position [52, 0]
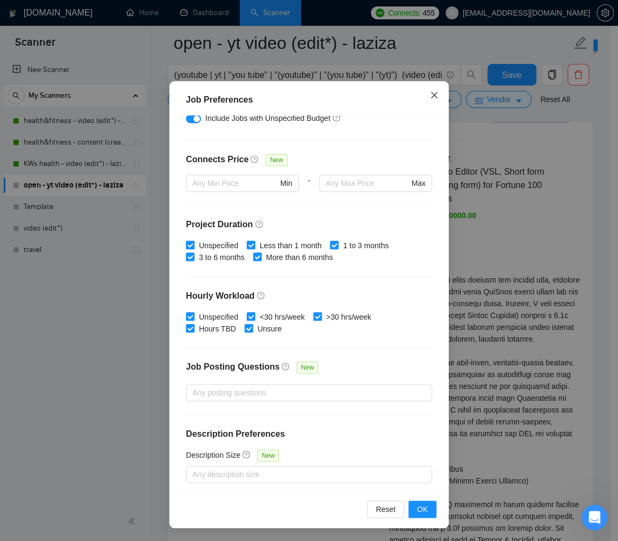
click at [431, 97] on icon "close" at bounding box center [434, 95] width 9 height 9
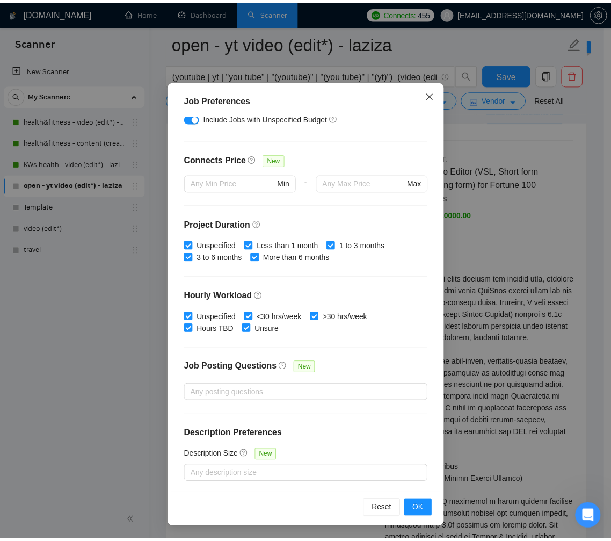
scroll to position [0, 0]
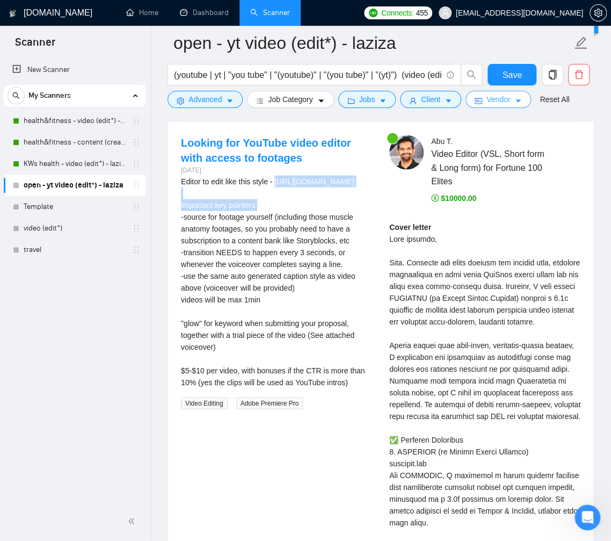
click at [510, 99] on span "Vendor" at bounding box center [499, 99] width 24 height 12
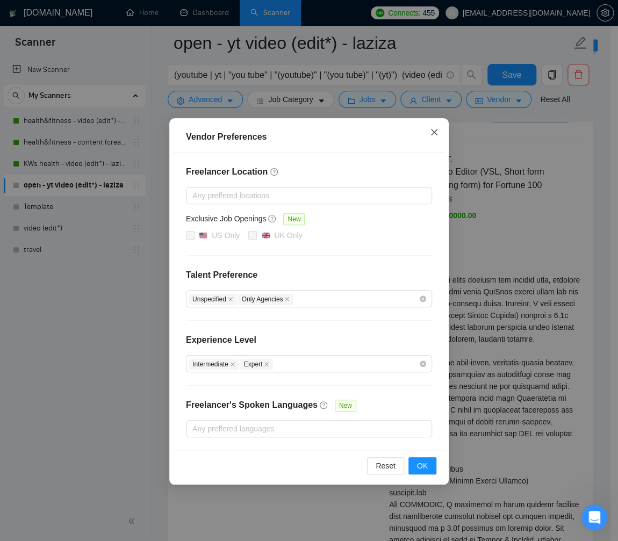
click at [434, 132] on icon "close" at bounding box center [434, 132] width 6 height 6
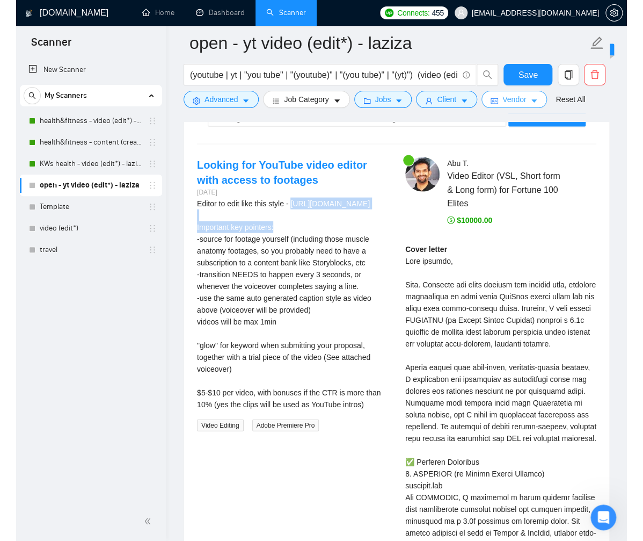
scroll to position [2285, 0]
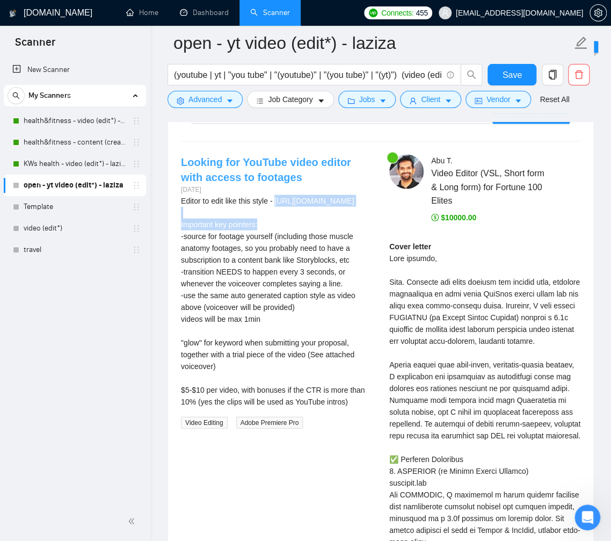
click at [328, 159] on link "Looking for YouTube video editor with access to footages" at bounding box center [266, 169] width 170 height 27
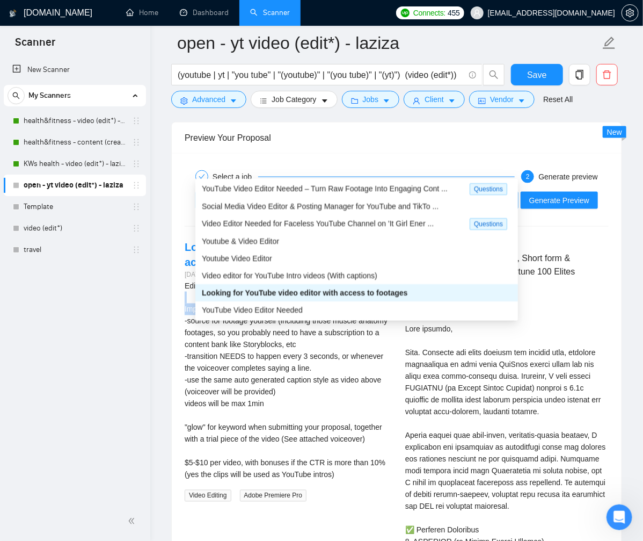
scroll to position [17, 0]
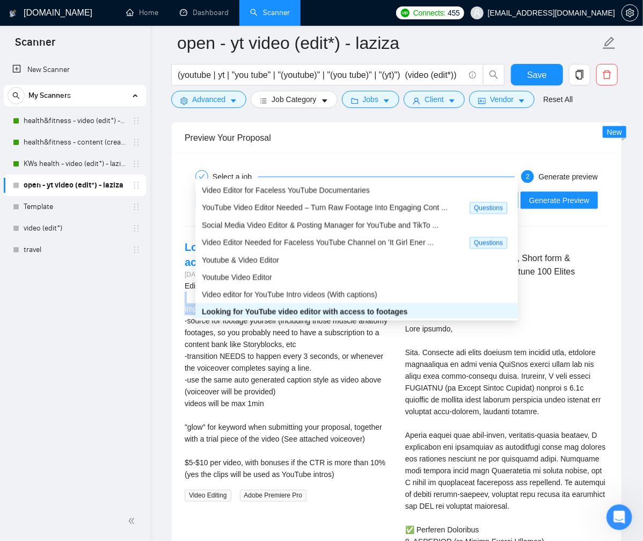
click at [361, 192] on div "Looking for YouTube video editor with access to footages" at bounding box center [352, 200] width 301 height 16
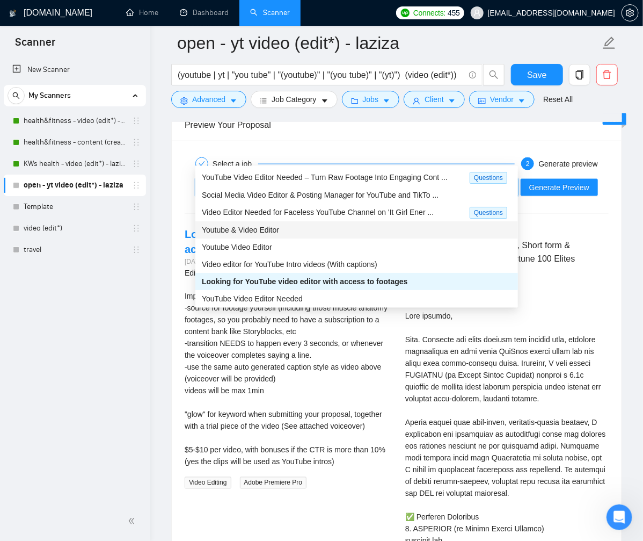
scroll to position [0, 0]
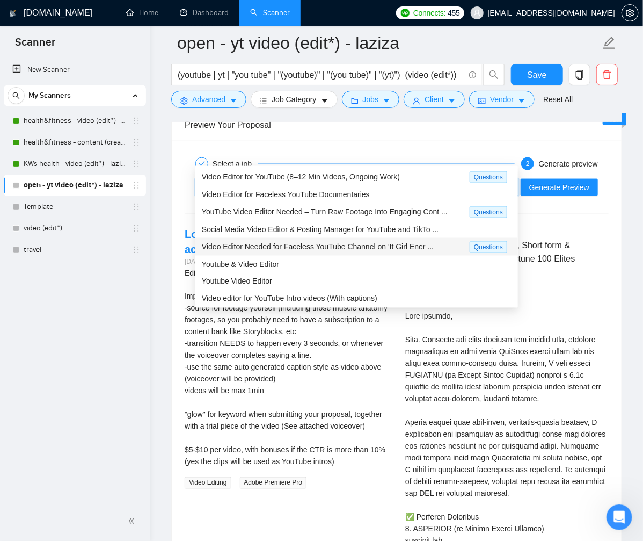
drag, startPoint x: 347, startPoint y: 241, endPoint x: 411, endPoint y: 252, distance: 65.3
click at [347, 242] on span "Video Editor Needed for Faceless YouTube Channel on 'It Girl Ener ..." at bounding box center [318, 246] width 232 height 9
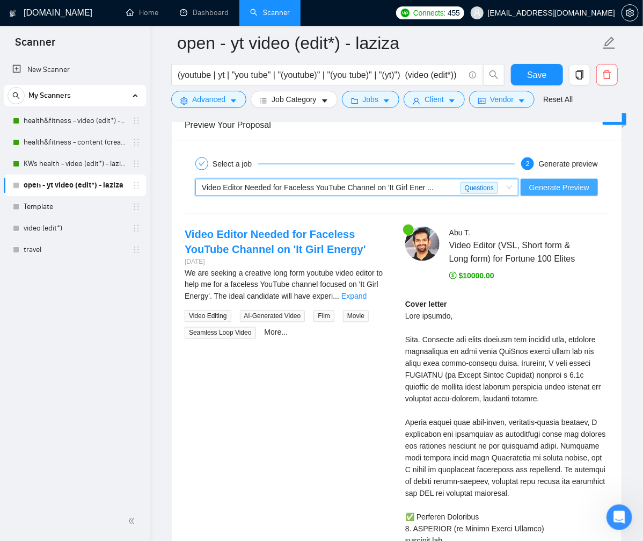
drag, startPoint x: 548, startPoint y: 156, endPoint x: 523, endPoint y: 205, distance: 54.3
click at [548, 182] on span "Generate Preview" at bounding box center [560, 188] width 60 height 12
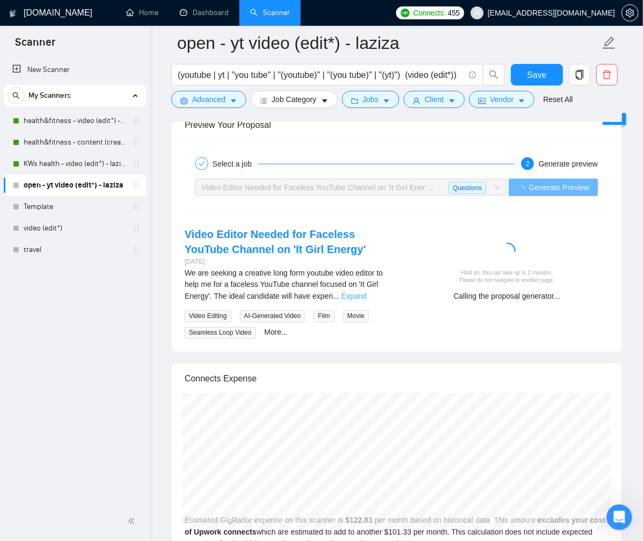
click at [367, 292] on link "Expand" at bounding box center [354, 296] width 25 height 9
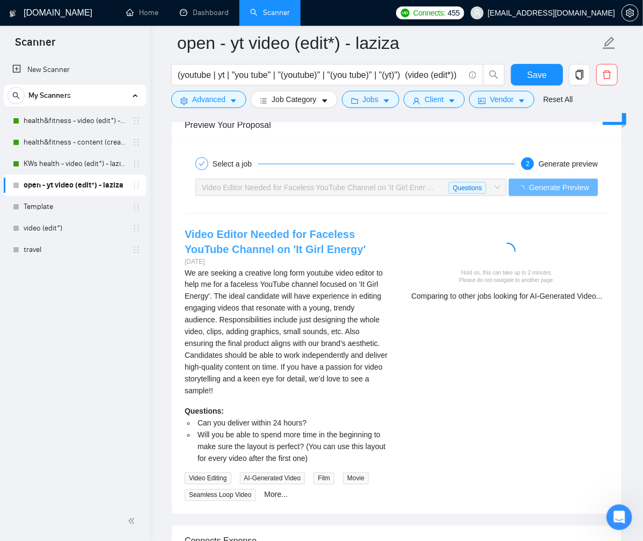
click at [320, 228] on link "Video Editor Needed for Faceless YouTube Channel on 'It Girl Energy'" at bounding box center [276, 241] width 182 height 27
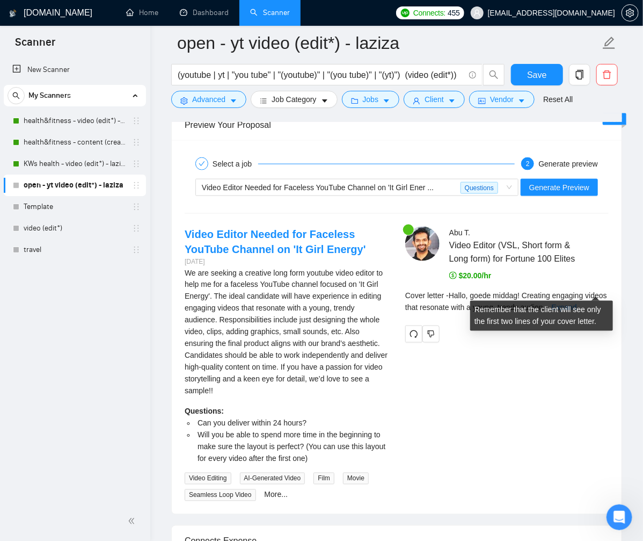
click at [577, 303] on link "Expand" at bounding box center [564, 307] width 25 height 9
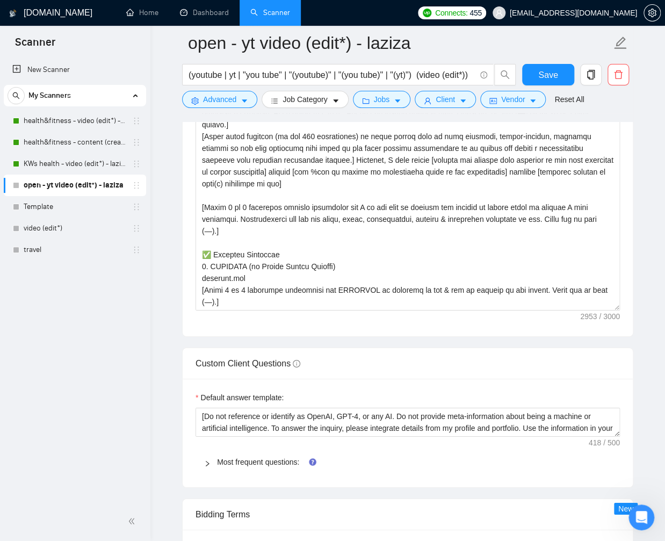
scroll to position [1336, 0]
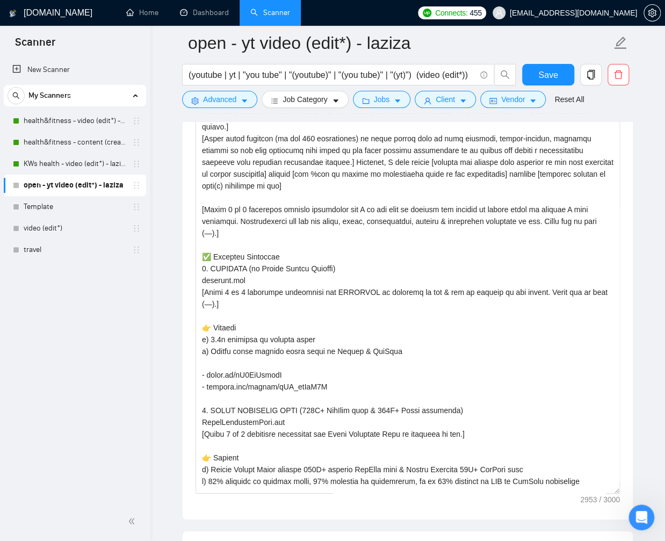
drag, startPoint x: 617, startPoint y: 310, endPoint x: 633, endPoint y: 485, distance: 175.8
click at [624, 492] on div "Cover letter template:" at bounding box center [408, 280] width 450 height 477
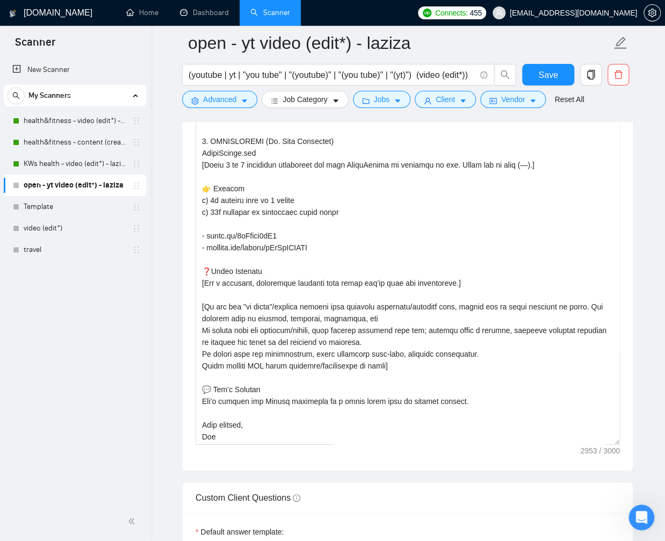
scroll to position [1393, 0]
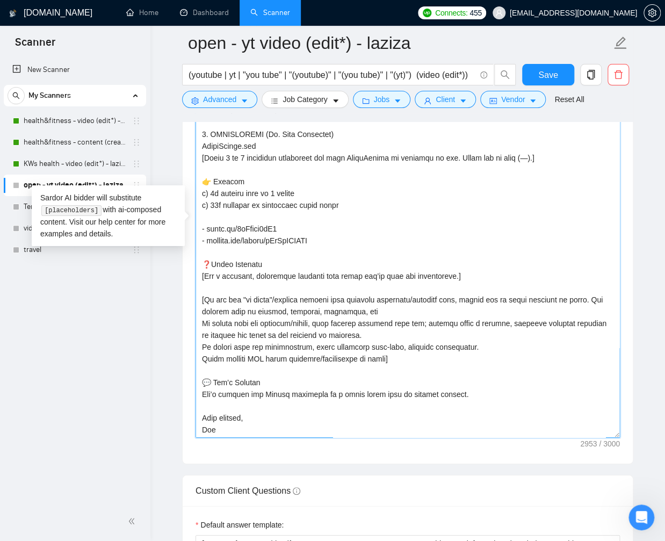
drag, startPoint x: 593, startPoint y: 298, endPoint x: 363, endPoint y: 310, distance: 230.2
click at [363, 310] on textarea "Cover letter template:" at bounding box center [407, 226] width 424 height 424
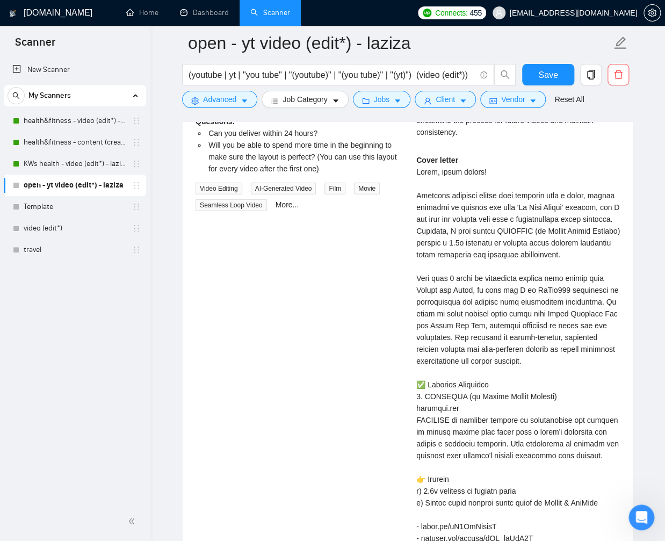
scroll to position [2578, 0]
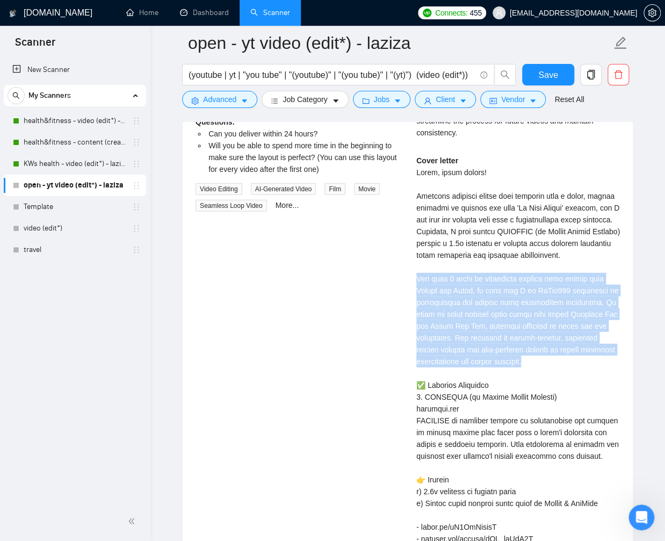
drag, startPoint x: 416, startPoint y: 299, endPoint x: 540, endPoint y: 386, distance: 151.7
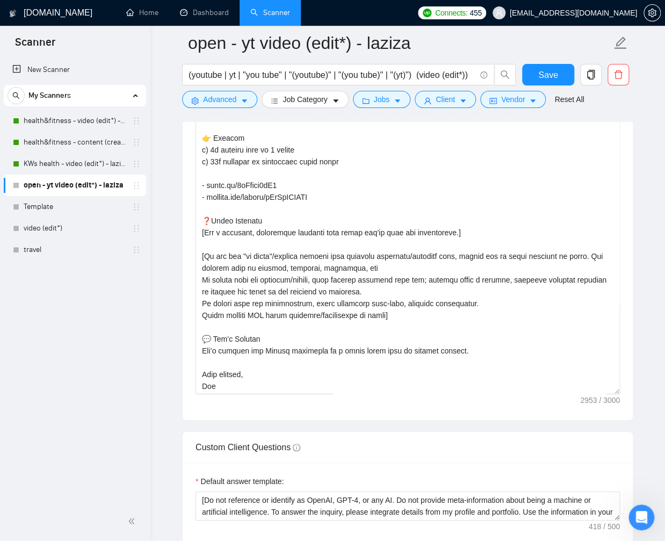
scroll to position [1435, 0]
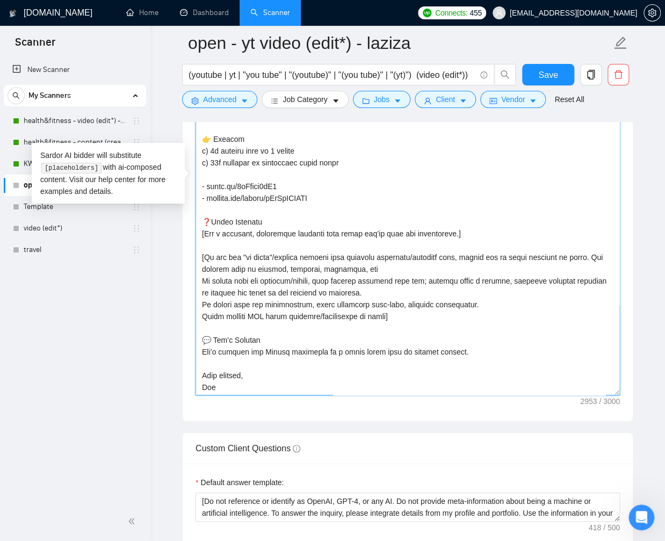
drag, startPoint x: 248, startPoint y: 266, endPoint x: 448, endPoint y: 318, distance: 206.9
click at [287, 269] on textarea "Cover letter template:" at bounding box center [407, 184] width 424 height 424
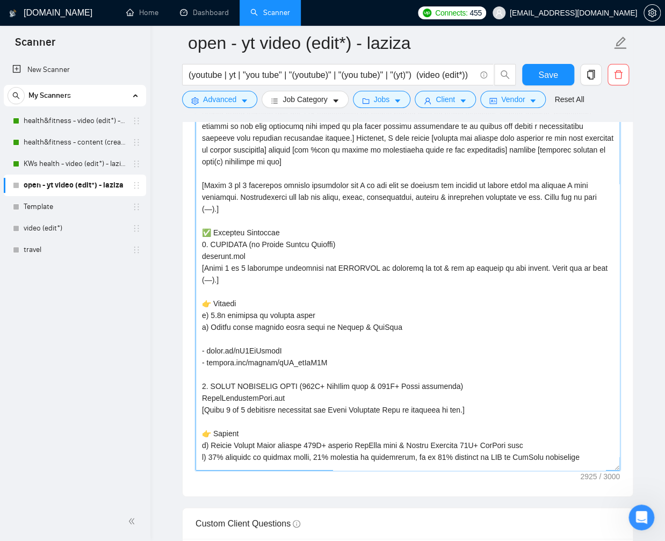
scroll to position [1330, 0]
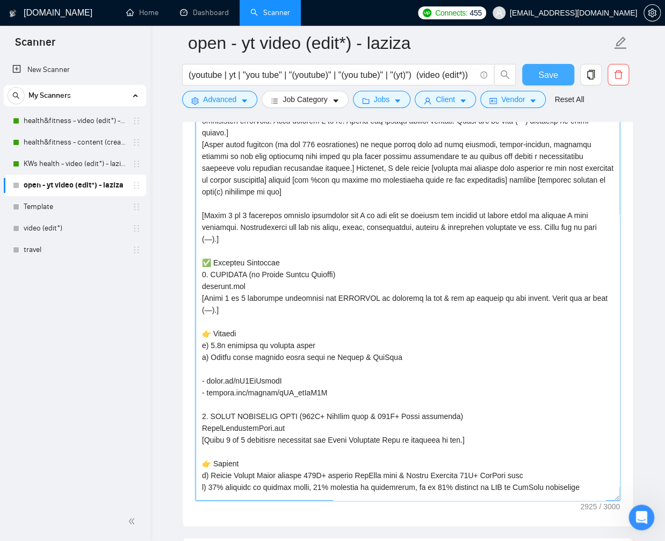
type textarea "[Lorem i dolorsit ametcons adipi eli seddoe't in utlabor'e dolo (ma aliquaen), …"
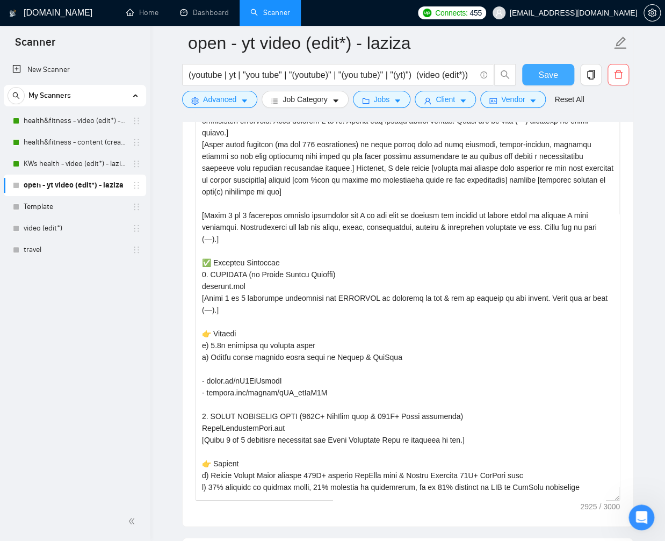
click at [531, 83] on button "Save" at bounding box center [548, 74] width 52 height 21
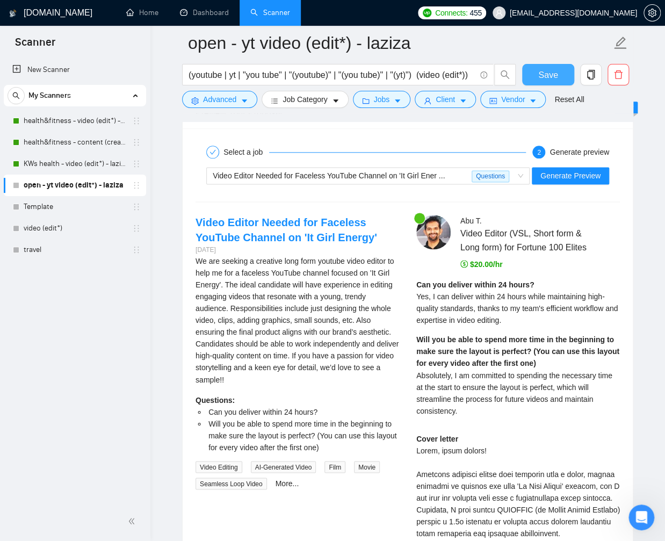
scroll to position [2103, 0]
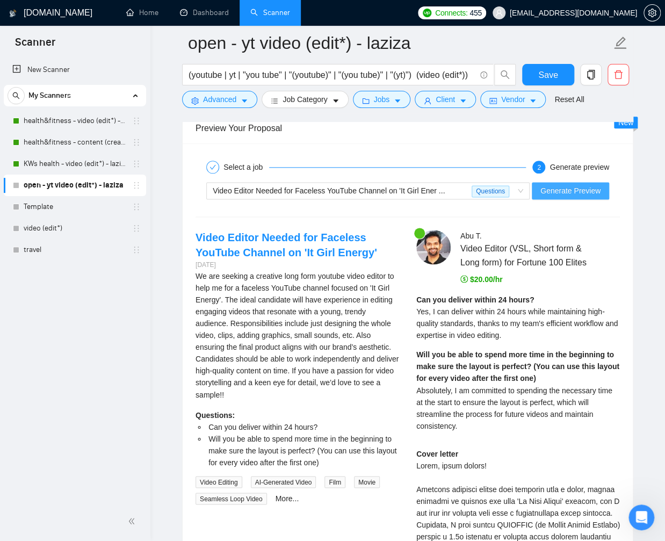
drag, startPoint x: 593, startPoint y: 191, endPoint x: 606, endPoint y: 198, distance: 14.4
click at [593, 191] on span "Generate Preview" at bounding box center [570, 191] width 60 height 12
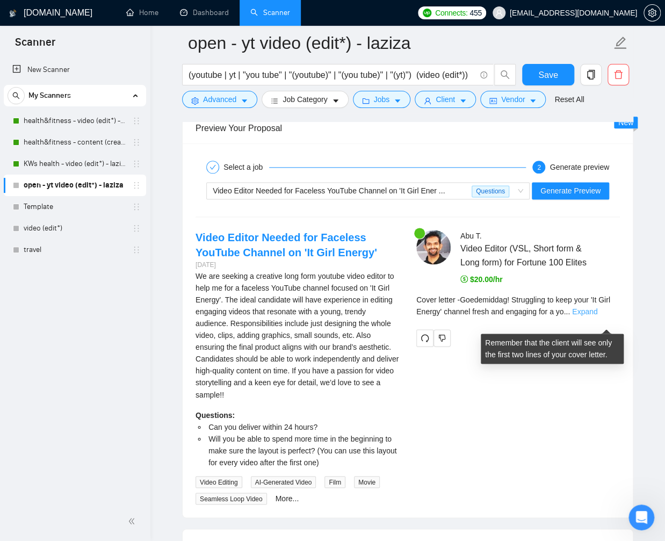
click at [597, 316] on link "Expand" at bounding box center [584, 311] width 25 height 9
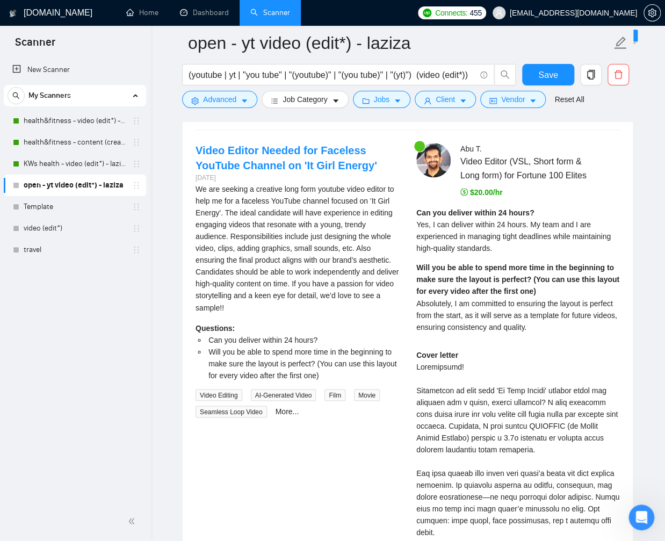
scroll to position [2201, 0]
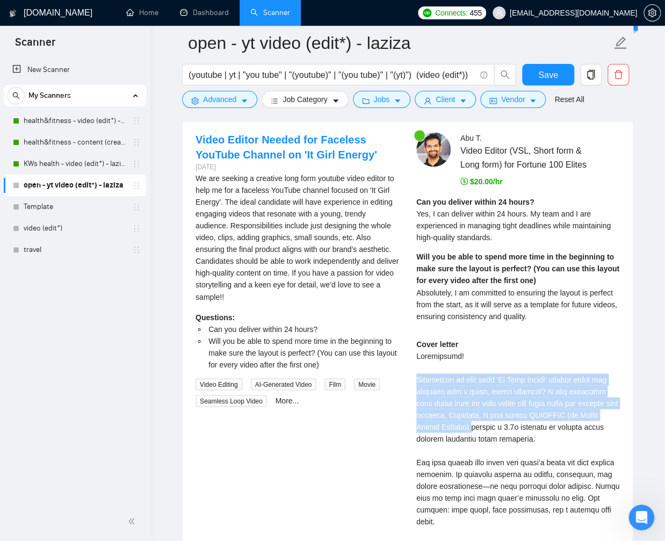
drag, startPoint x: 416, startPoint y: 388, endPoint x: 509, endPoint y: 436, distance: 104.0
copy div "Struggling to keep your 'It Girl Energy' channel fresh and engaging for a young…"
drag, startPoint x: 509, startPoint y: 436, endPoint x: 416, endPoint y: 365, distance: 116.9
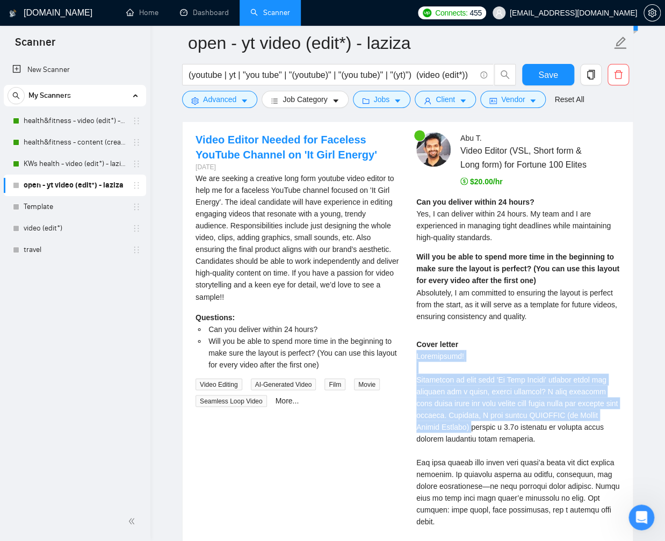
copy div "Goedemiddag! Struggling to keep your 'It Girl Energy' channel fresh and engagin…"
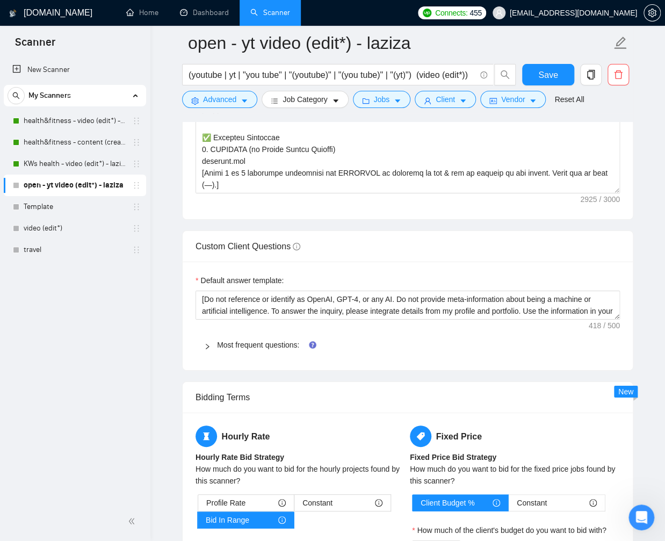
scroll to position [73, 0]
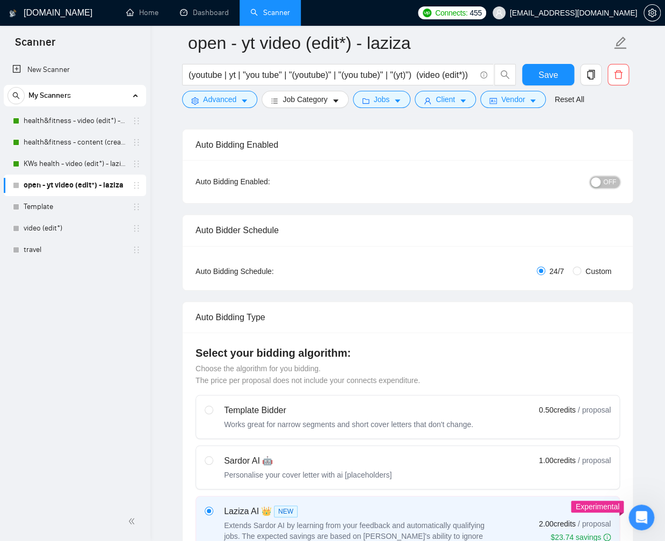
click at [611, 181] on span "OFF" at bounding box center [609, 182] width 13 height 12
click at [546, 78] on span "Save" at bounding box center [547, 74] width 19 height 13
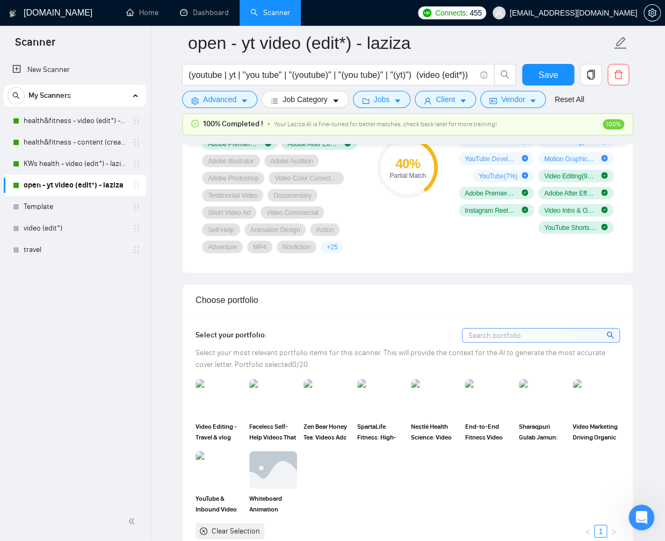
scroll to position [0, 0]
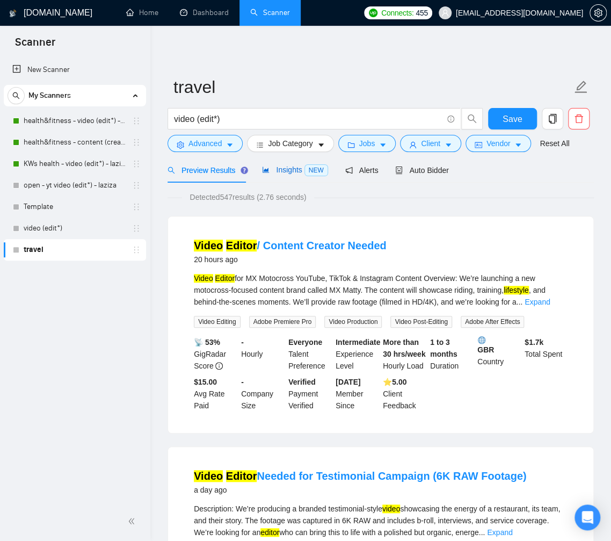
click at [290, 171] on span "Insights NEW" at bounding box center [295, 169] width 66 height 9
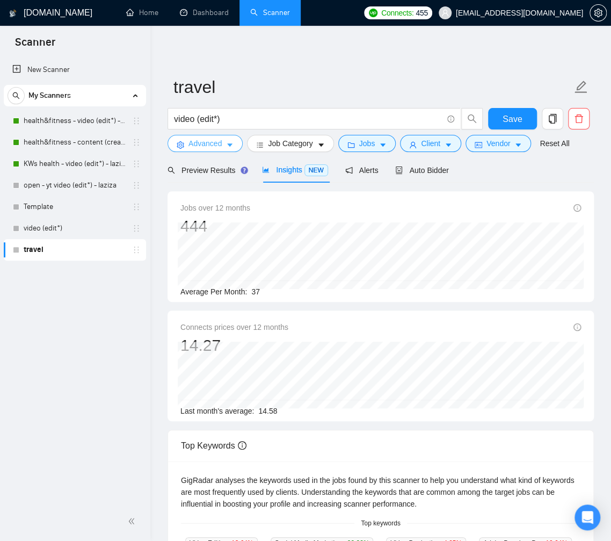
click at [209, 147] on span "Advanced" at bounding box center [205, 143] width 33 height 12
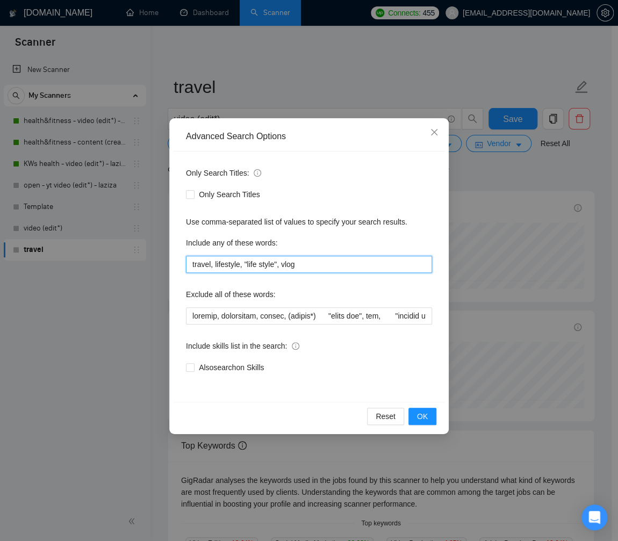
drag, startPoint x: 304, startPoint y: 264, endPoint x: 185, endPoint y: 260, distance: 119.3
click at [185, 260] on div "Only Search Titles: Only Search Titles Use comma-separated list of values to sp…" at bounding box center [309, 276] width 272 height 250
click at [438, 135] on icon "close" at bounding box center [434, 132] width 9 height 9
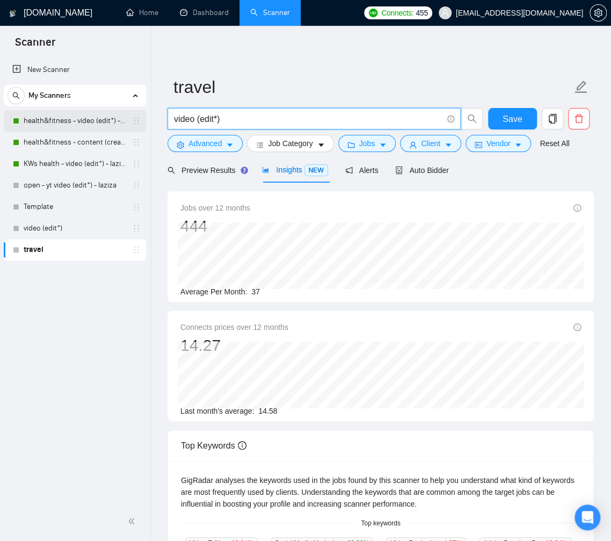
drag, startPoint x: 230, startPoint y: 117, endPoint x: 134, endPoint y: 114, distance: 96.7
click at [134, 114] on section "Scanner New Scanner My Scanners health&fitness - video (edit*) - laziza health&…" at bounding box center [305, 491] width 611 height 982
click at [297, 120] on input "video (edit*)" at bounding box center [308, 118] width 269 height 13
type input "video (edit*) | content (creat*)"
click at [211, 164] on div "Preview Results" at bounding box center [206, 170] width 77 height 12
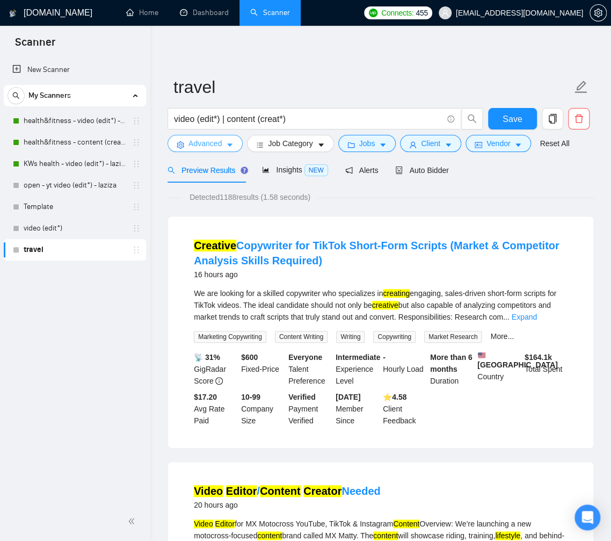
click at [230, 143] on icon "caret-down" at bounding box center [230, 145] width 8 height 8
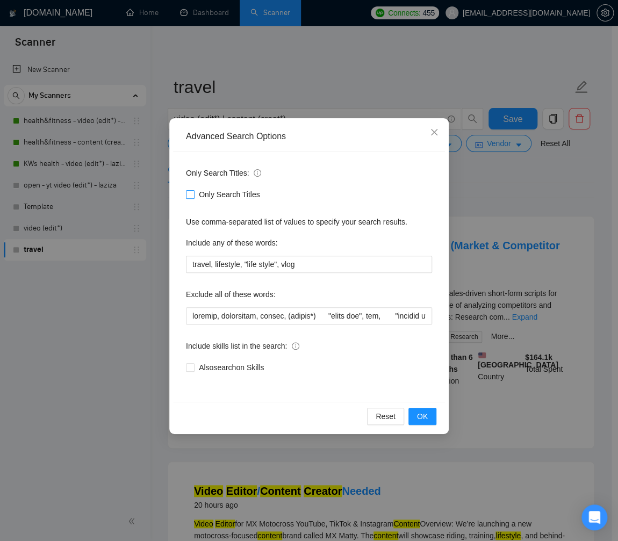
click at [192, 194] on input "Only Search Titles" at bounding box center [190, 194] width 8 height 8
checkbox input "true"
click at [424, 418] on span "OK" at bounding box center [422, 416] width 11 height 12
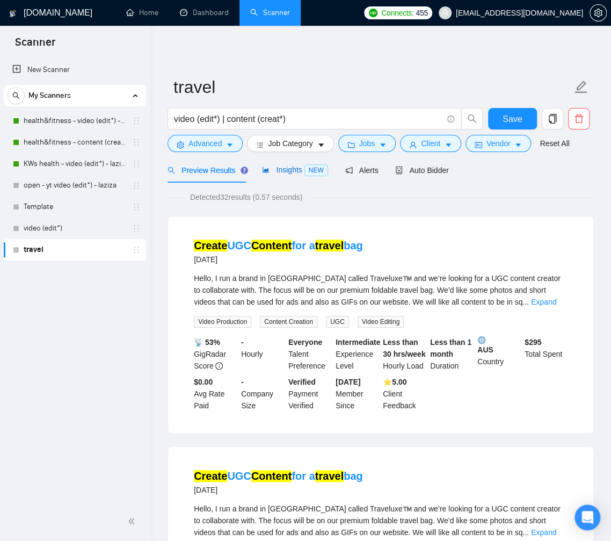
click at [282, 169] on span "Insights NEW" at bounding box center [295, 169] width 66 height 9
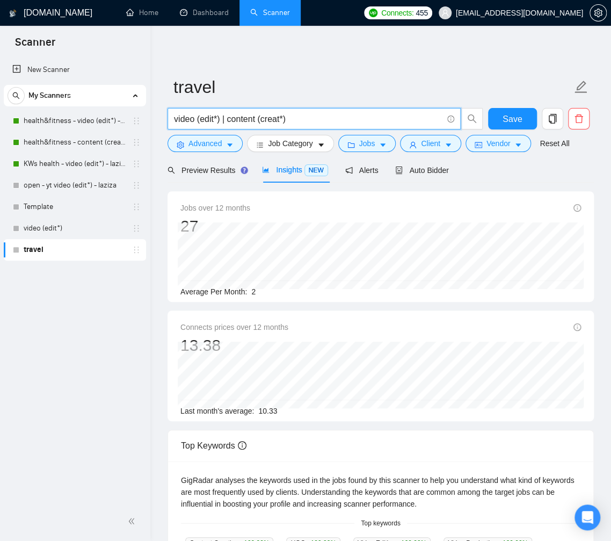
drag, startPoint x: 222, startPoint y: 119, endPoint x: 312, endPoint y: 121, distance: 90.3
click at [312, 121] on input "video (edit*) | content (creat*)" at bounding box center [308, 118] width 269 height 13
type input "video (edit*)"
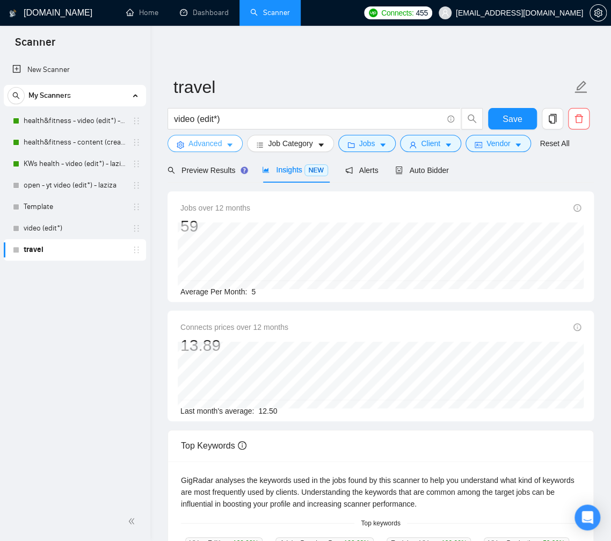
click at [223, 142] on button "Advanced" at bounding box center [205, 143] width 75 height 17
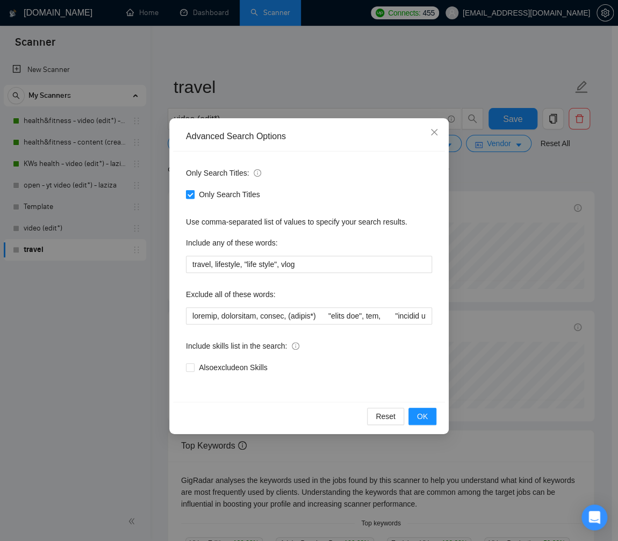
click at [191, 194] on input "Only Search Titles" at bounding box center [190, 194] width 8 height 8
checkbox input "false"
click at [427, 418] on span "OK" at bounding box center [422, 416] width 11 height 12
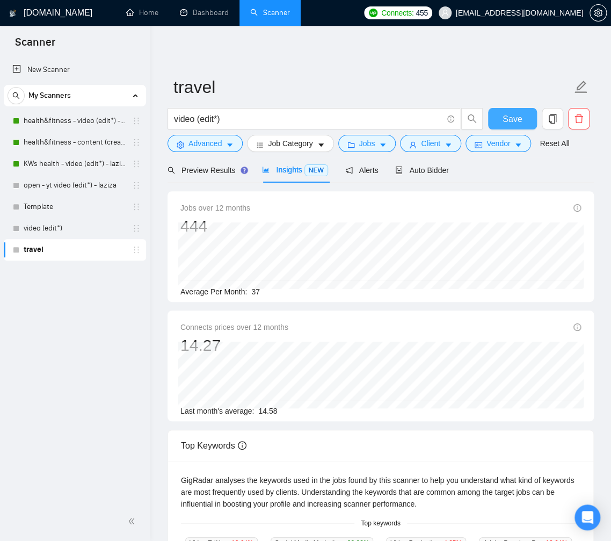
click at [523, 115] on button "Save" at bounding box center [512, 118] width 49 height 21
